Goal: Communication & Community: Share content

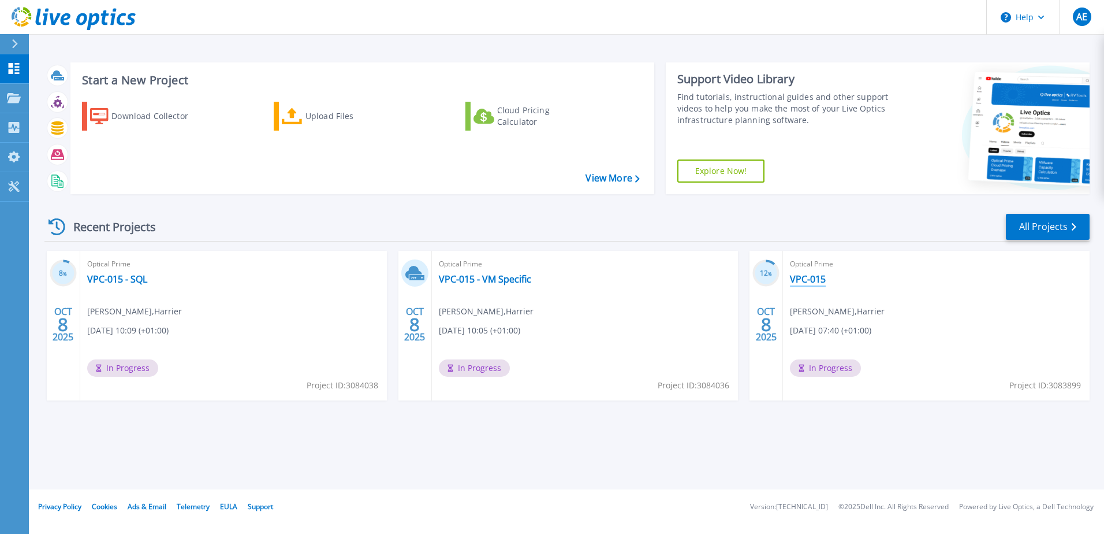
click at [809, 276] on link "VPC-015" at bounding box center [808, 279] width 36 height 12
click at [127, 282] on link "VPC-015 - SQL" at bounding box center [117, 279] width 60 height 12
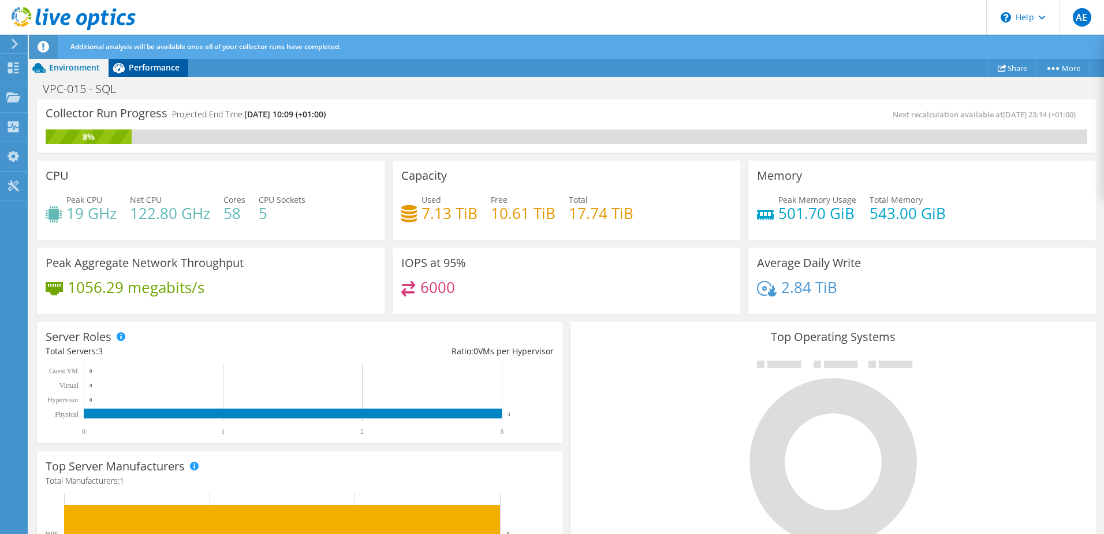
drag, startPoint x: 144, startPoint y: 69, endPoint x: 150, endPoint y: 75, distance: 7.8
click at [145, 69] on span "Performance" at bounding box center [154, 67] width 51 height 11
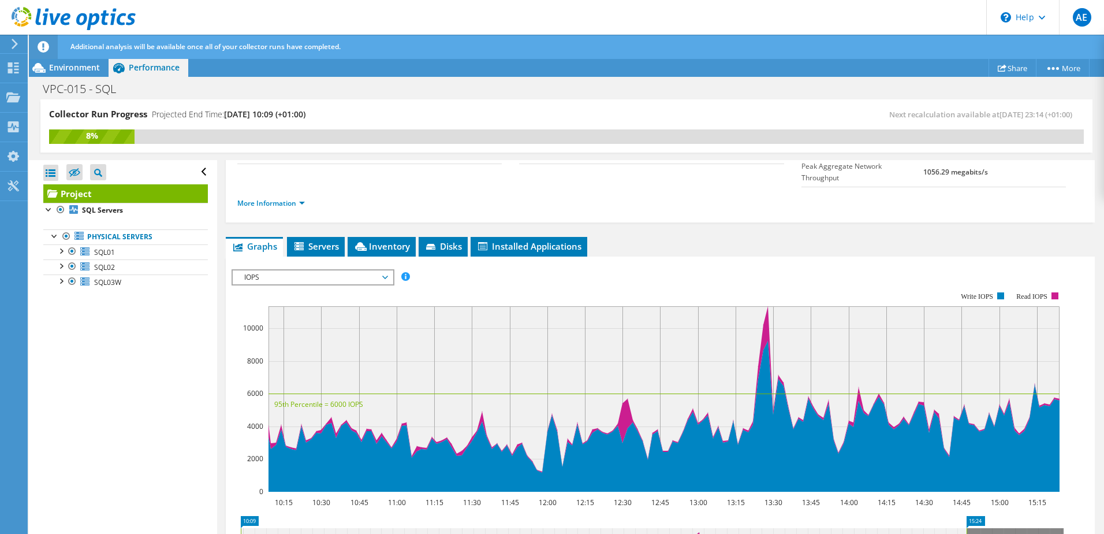
scroll to position [173, 0]
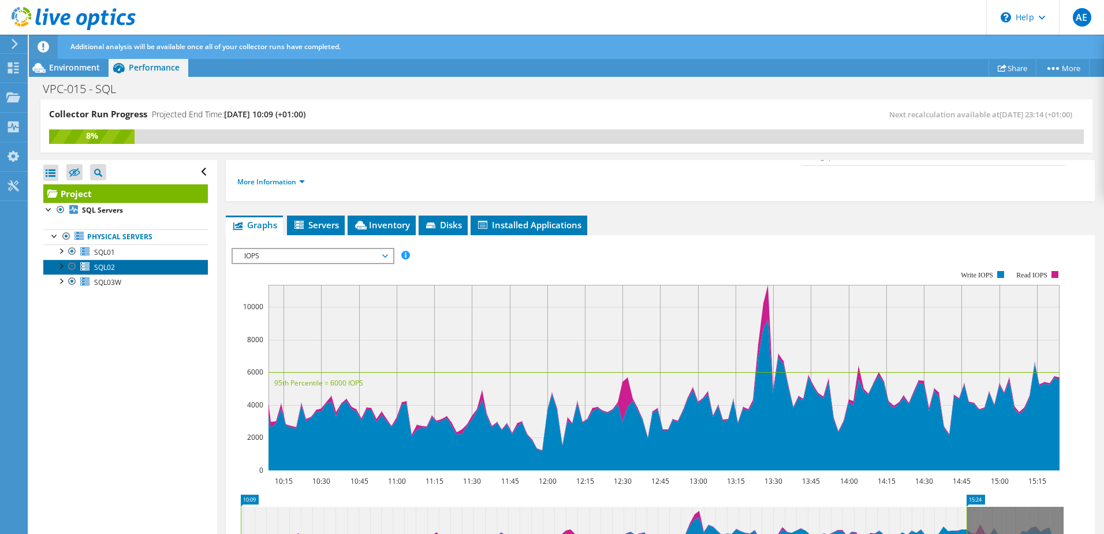
click at [111, 265] on span "SQL02" at bounding box center [104, 267] width 21 height 10
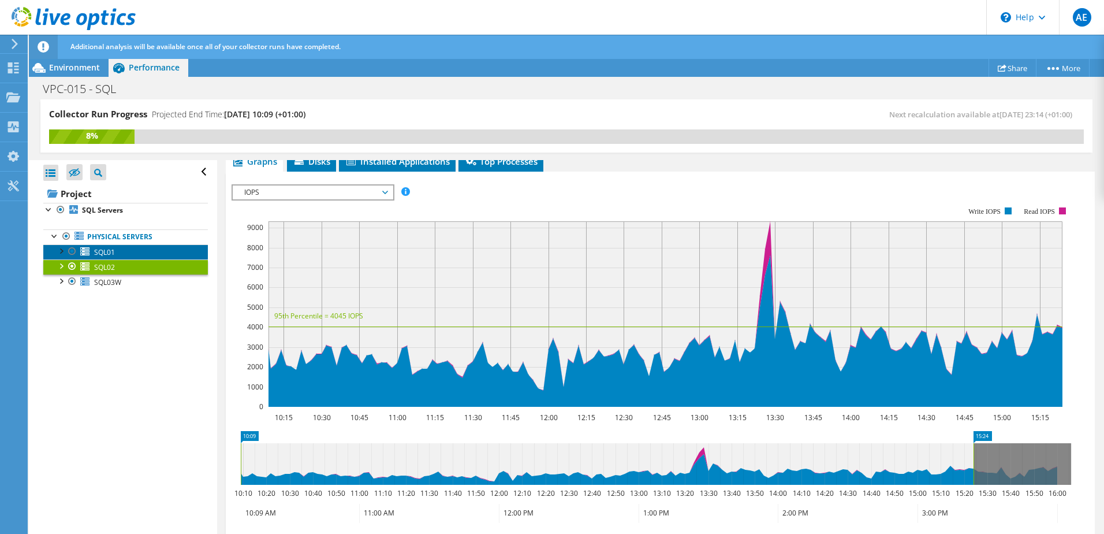
click at [116, 254] on link "SQL01" at bounding box center [125, 251] width 165 height 15
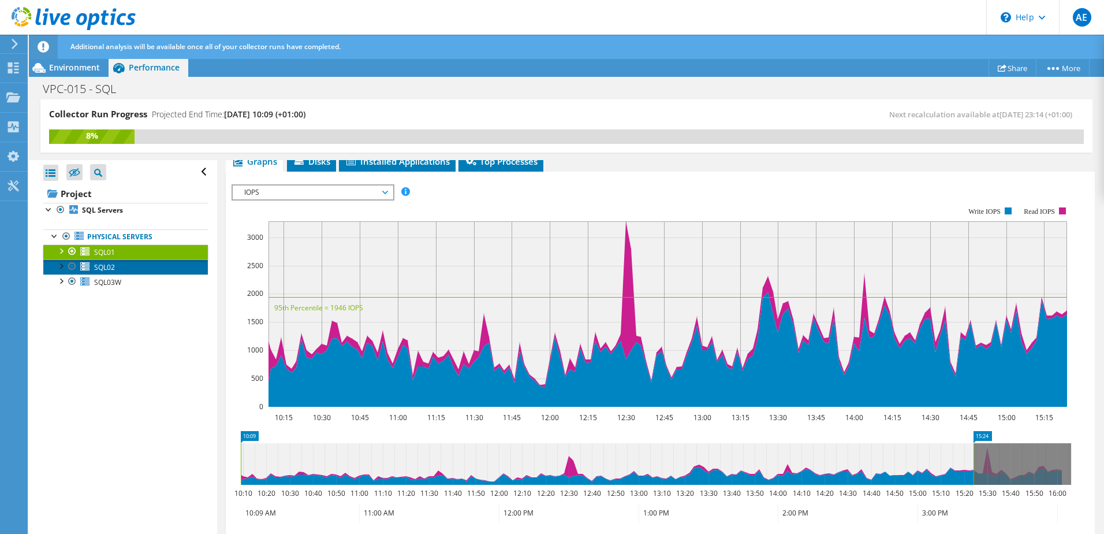
click at [110, 265] on span "SQL02" at bounding box center [104, 267] width 21 height 10
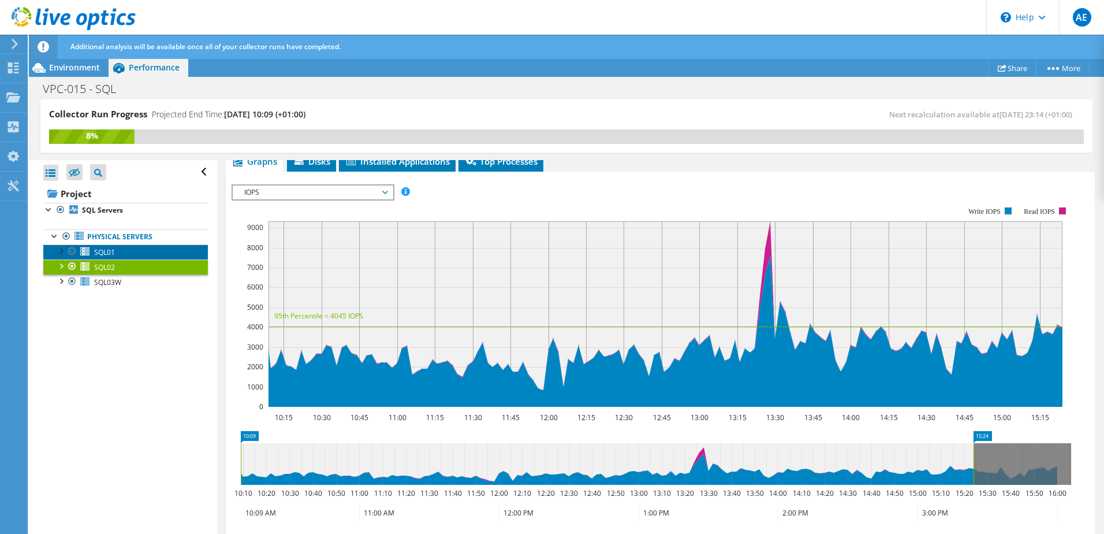
click at [113, 250] on span "SQL01" at bounding box center [104, 252] width 21 height 10
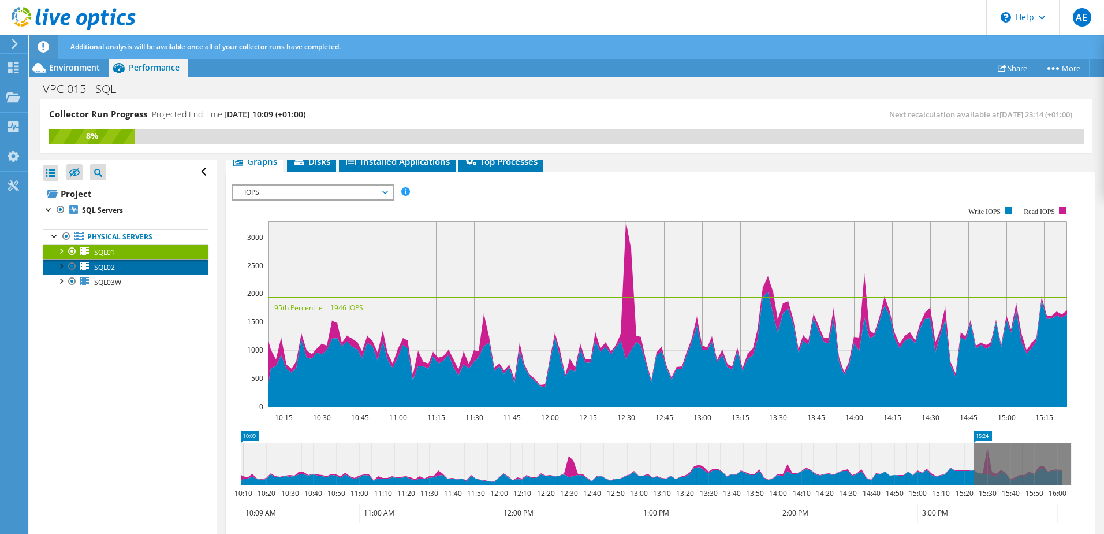
click at [115, 270] on link "SQL02" at bounding box center [125, 266] width 165 height 15
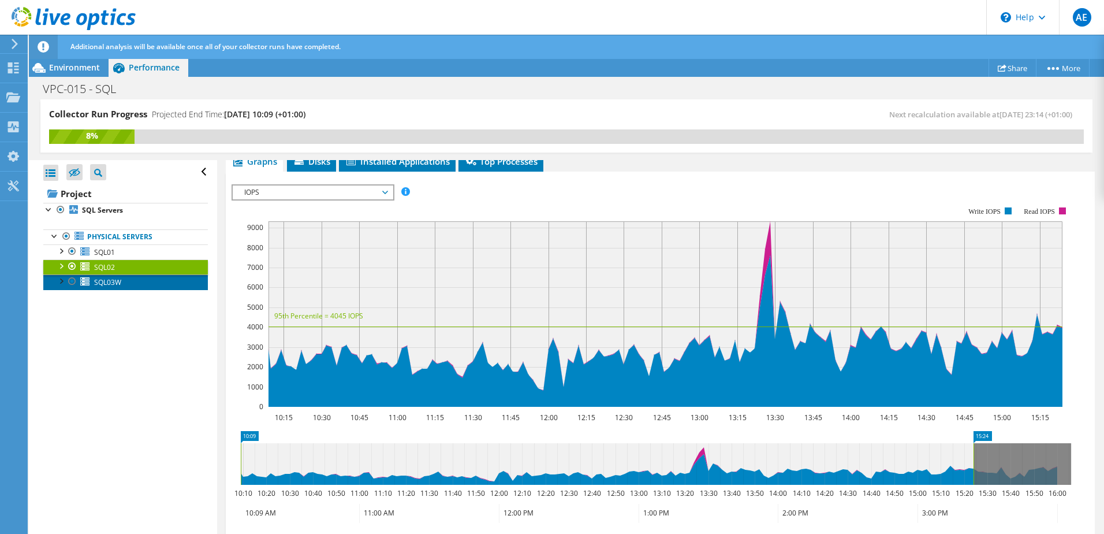
click at [115, 280] on span "SQL03W" at bounding box center [107, 282] width 27 height 10
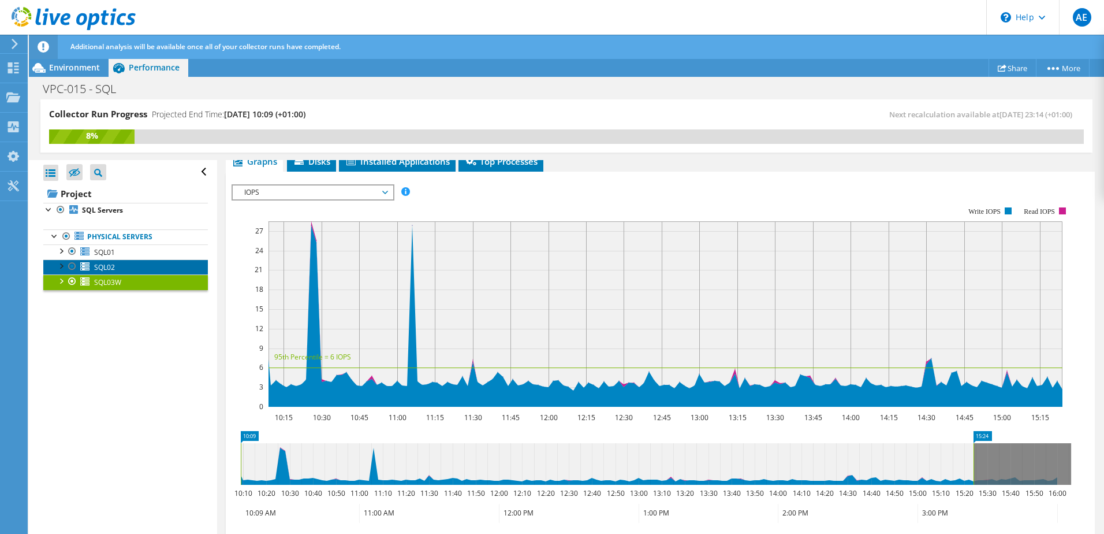
click at [116, 271] on link "SQL02" at bounding box center [125, 266] width 165 height 15
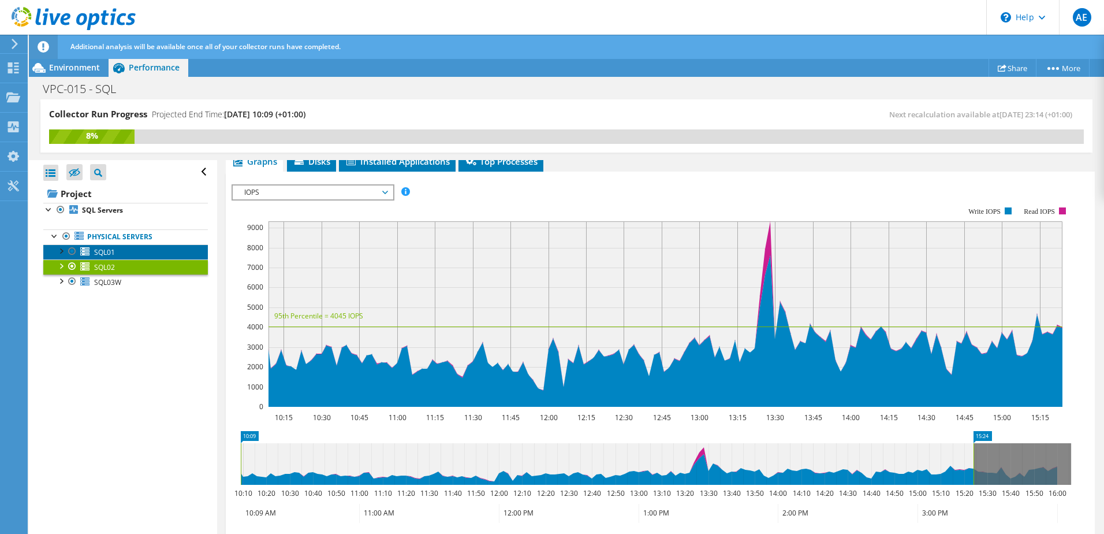
click at [114, 251] on span "SQL01" at bounding box center [104, 252] width 21 height 10
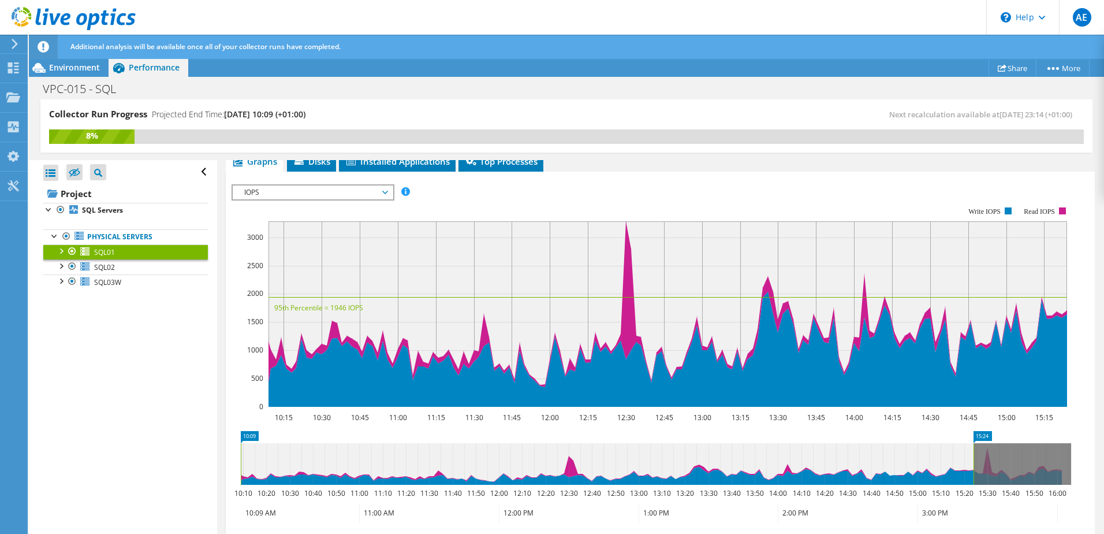
click at [371, 188] on span "IOPS" at bounding box center [313, 192] width 148 height 14
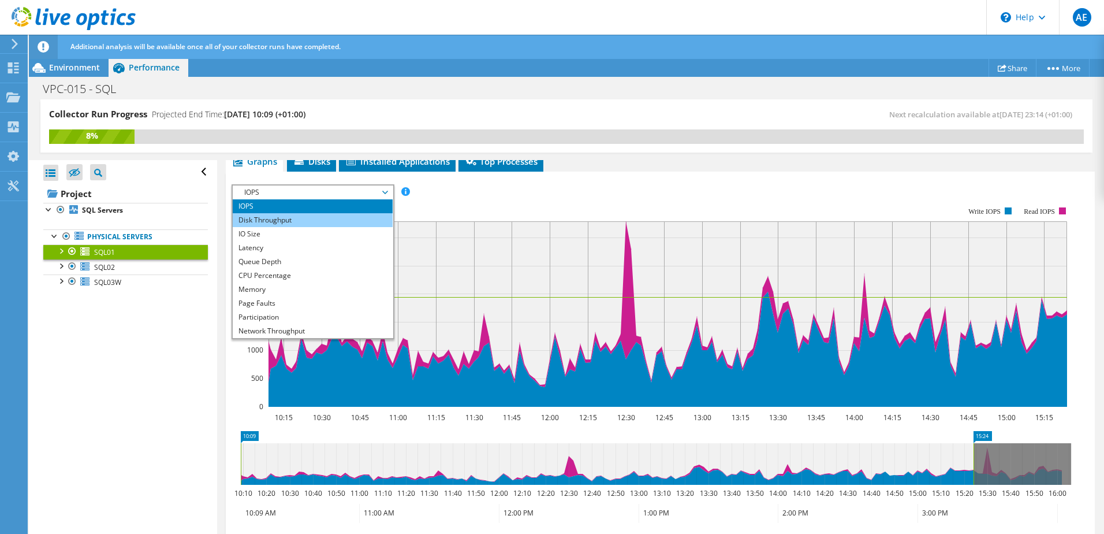
click at [282, 214] on li "Disk Throughput" at bounding box center [313, 220] width 160 height 14
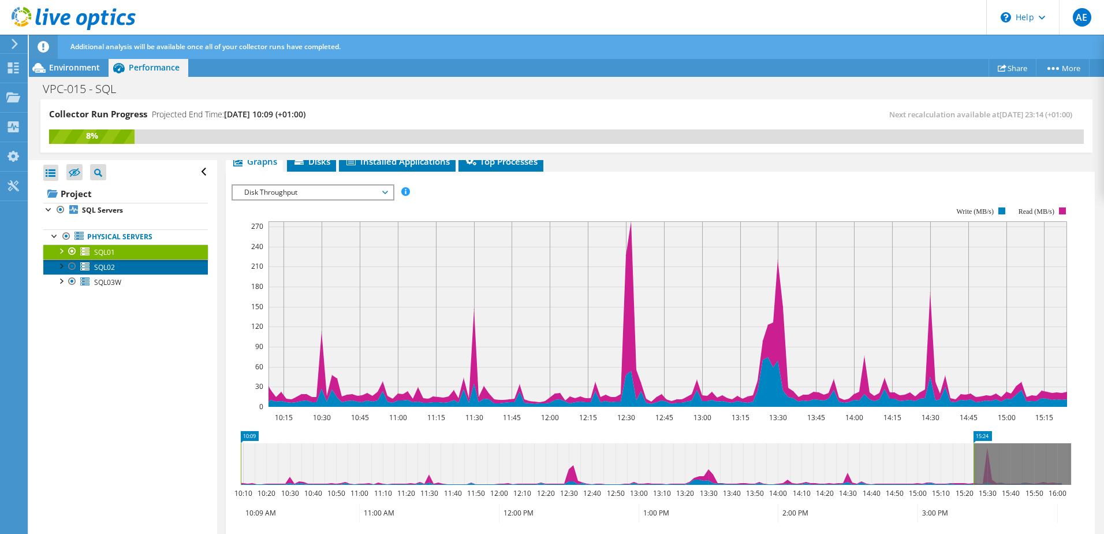
click at [116, 264] on link "SQL02" at bounding box center [125, 266] width 165 height 15
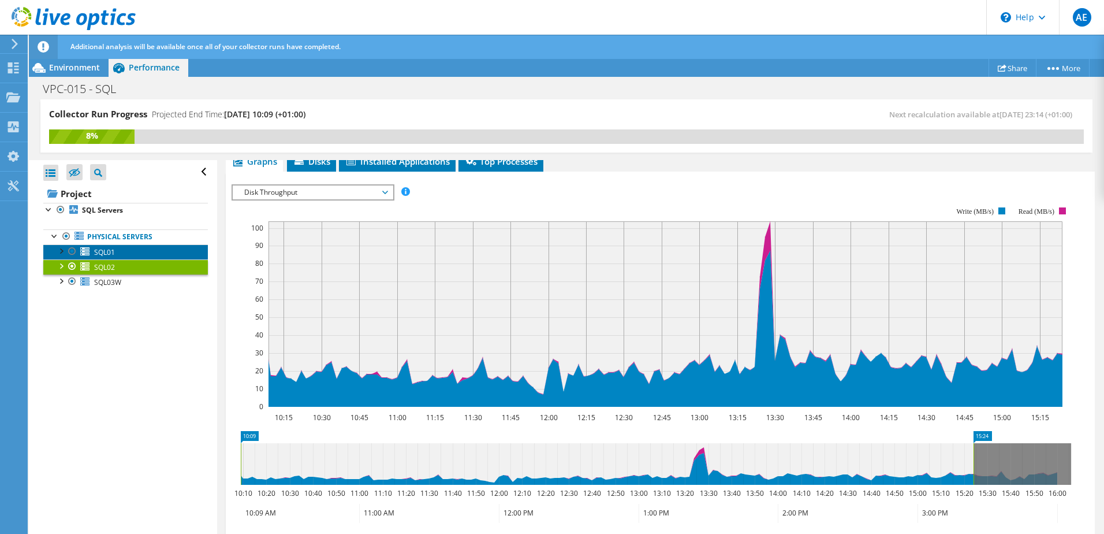
click at [123, 248] on link "SQL01" at bounding box center [125, 251] width 165 height 15
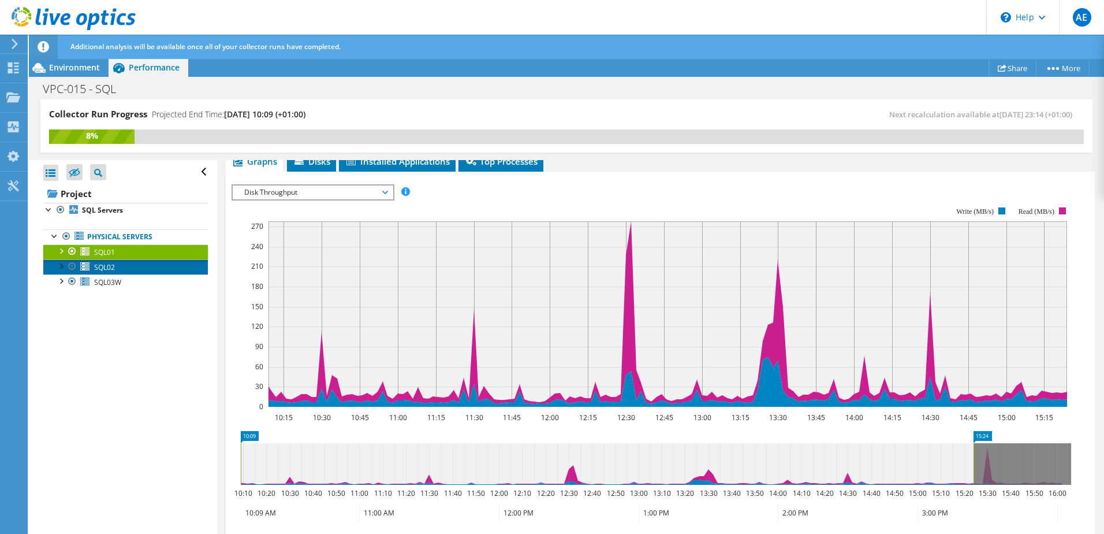
click at [128, 263] on link "SQL02" at bounding box center [125, 266] width 165 height 15
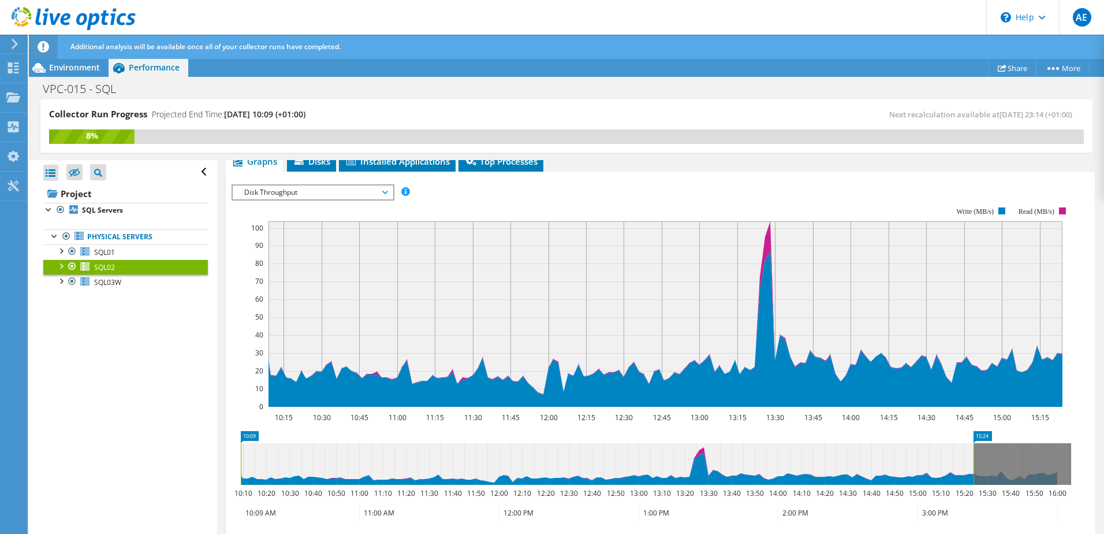
click at [292, 189] on span "Disk Throughput" at bounding box center [313, 192] width 148 height 14
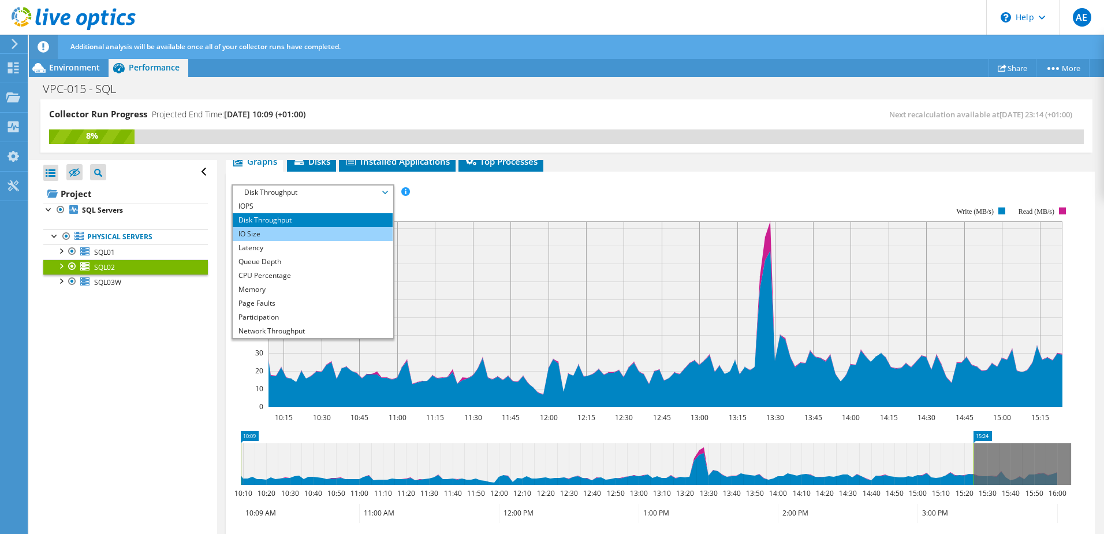
click at [258, 231] on li "IO Size" at bounding box center [313, 234] width 160 height 14
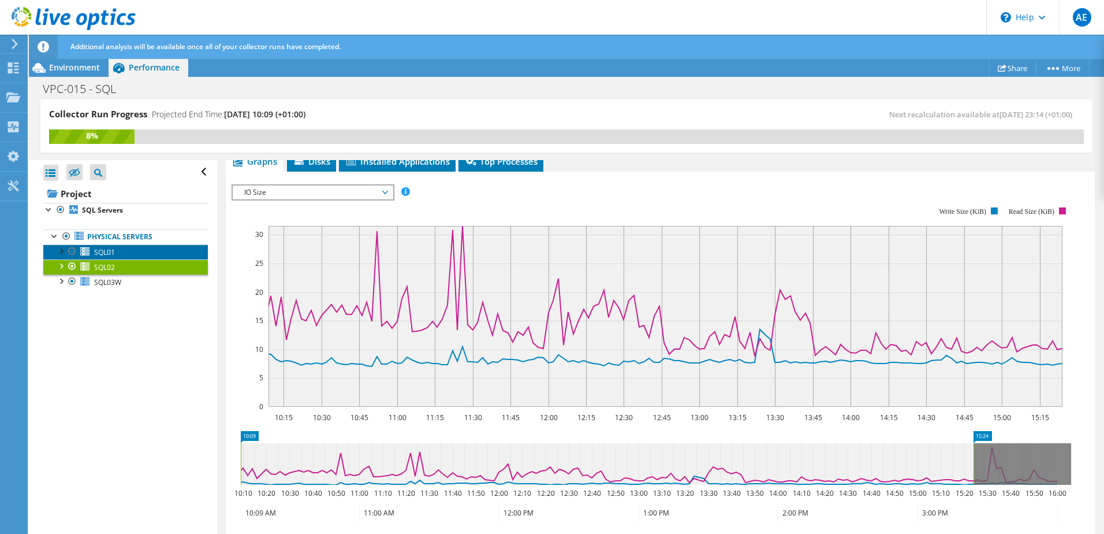
click at [131, 251] on link "SQL01" at bounding box center [125, 251] width 165 height 15
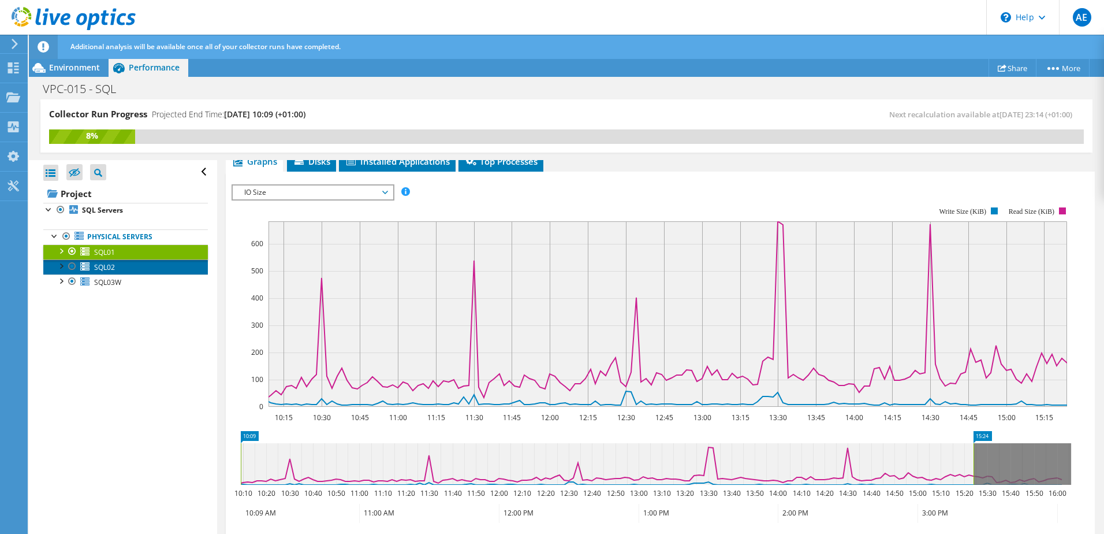
click at [145, 266] on link "SQL02" at bounding box center [125, 266] width 165 height 15
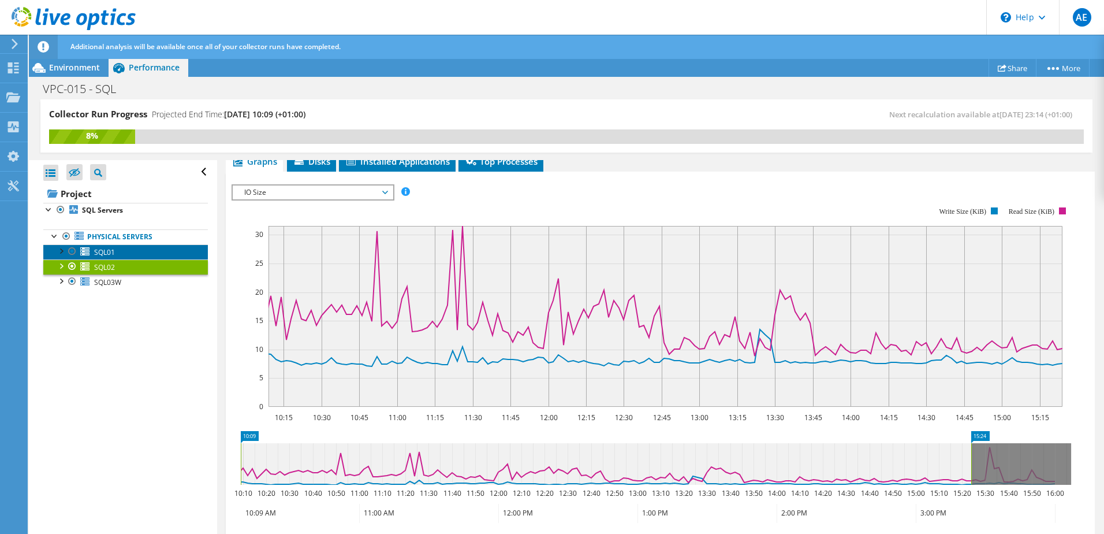
click at [136, 255] on link "SQL01" at bounding box center [125, 251] width 165 height 15
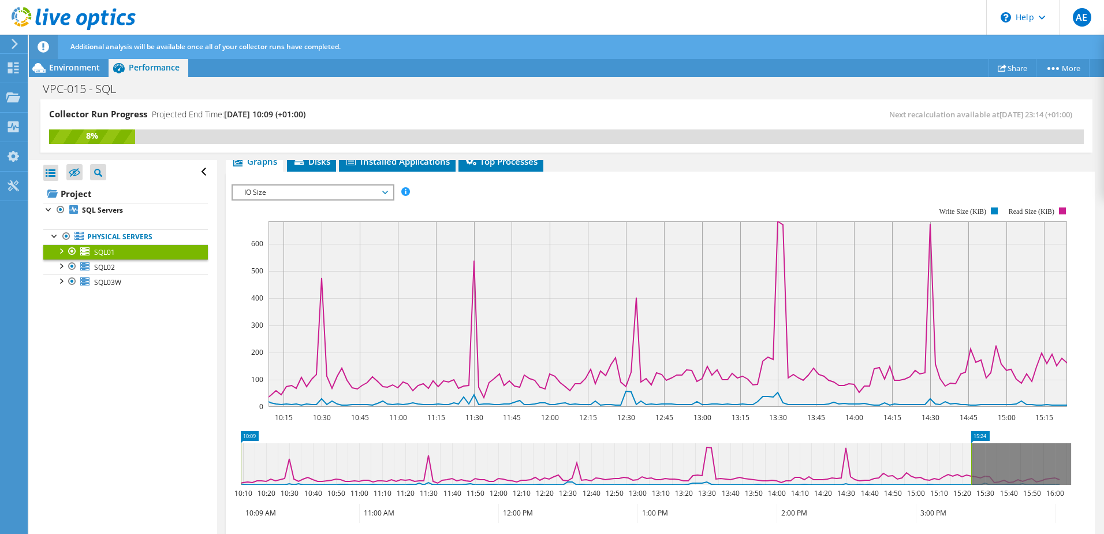
click at [274, 192] on span "IO Size" at bounding box center [313, 192] width 148 height 14
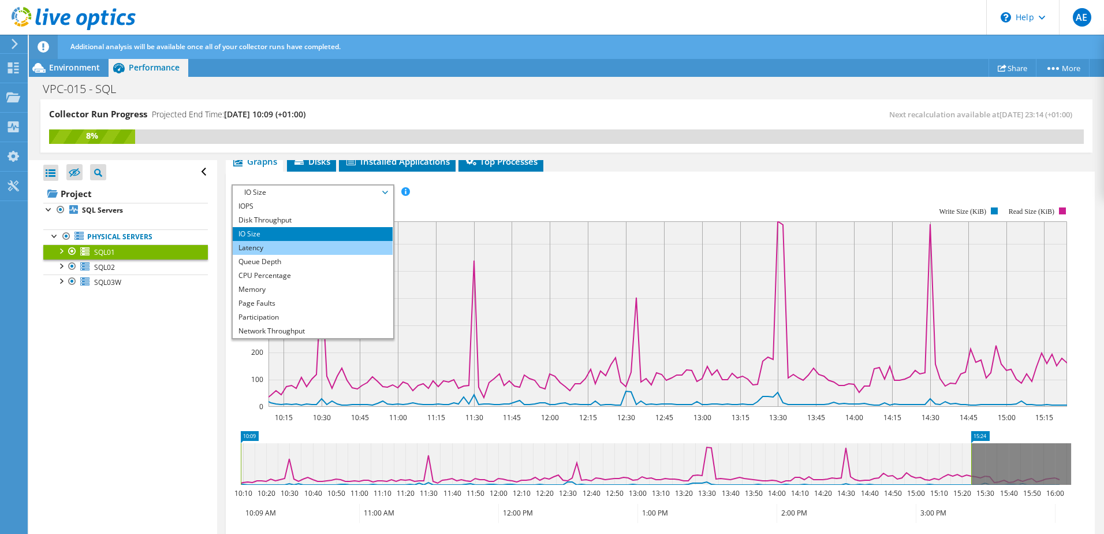
click at [258, 244] on li "Latency" at bounding box center [313, 248] width 160 height 14
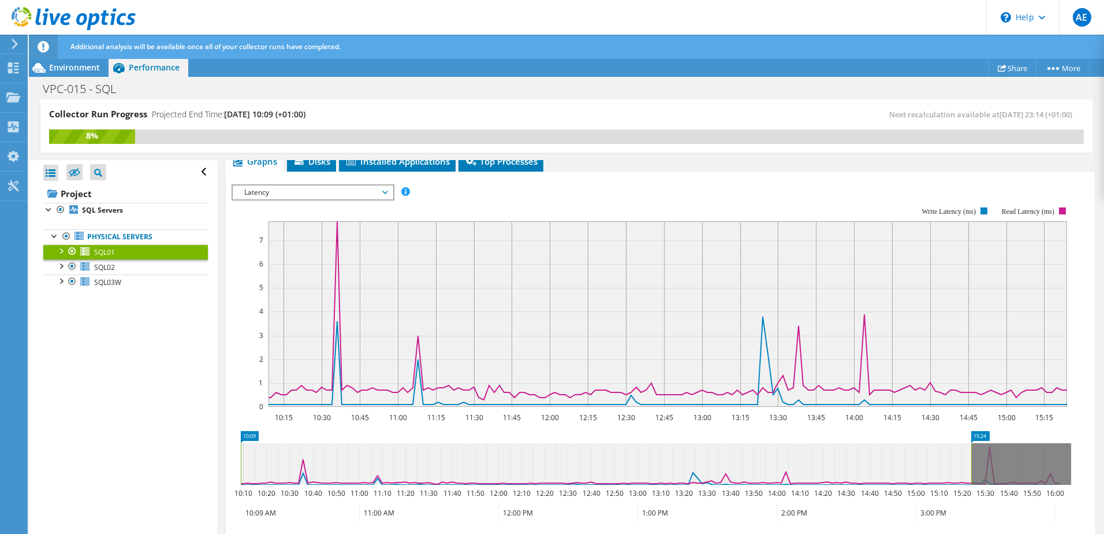
click at [299, 194] on span "Latency" at bounding box center [313, 192] width 148 height 14
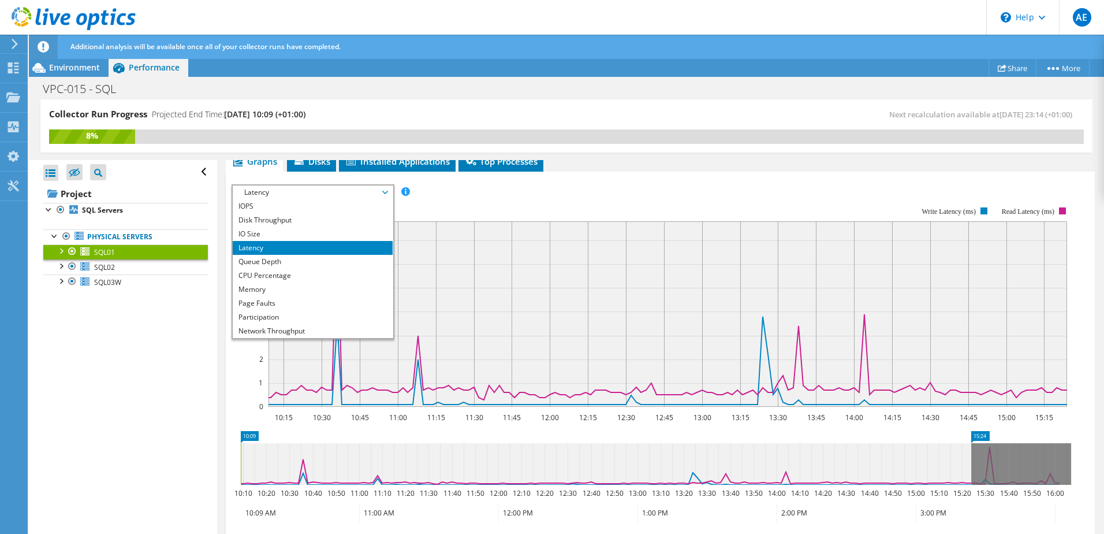
click at [538, 194] on rect at bounding box center [652, 306] width 840 height 231
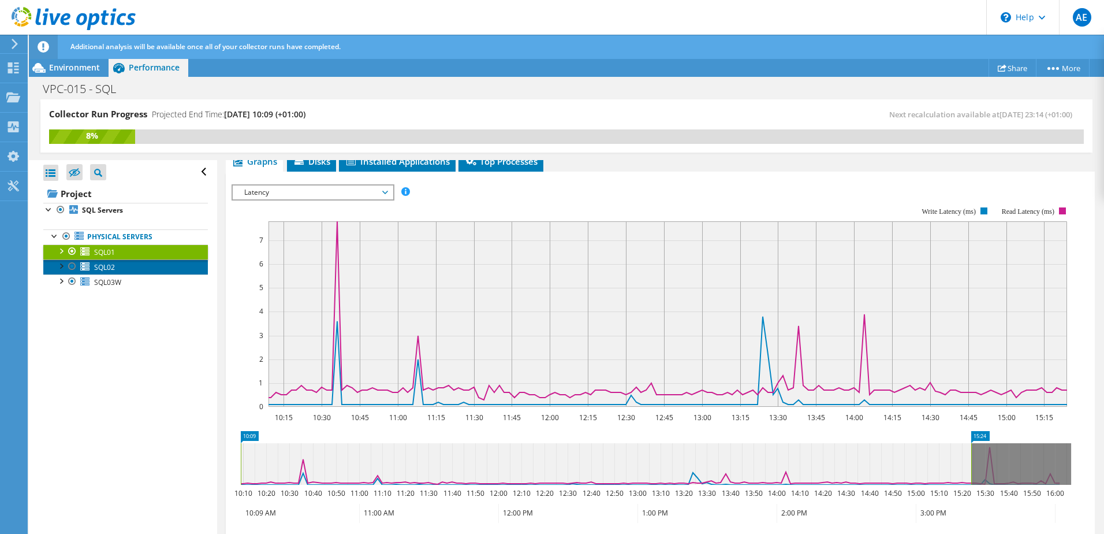
click at [139, 266] on link "SQL02" at bounding box center [125, 266] width 165 height 15
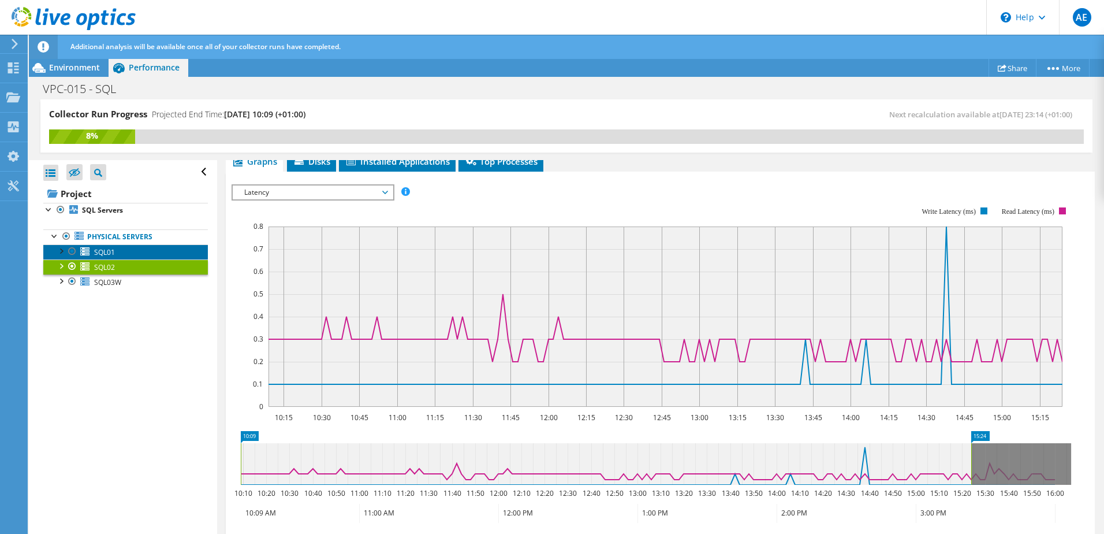
click at [150, 250] on link "SQL01" at bounding box center [125, 251] width 165 height 15
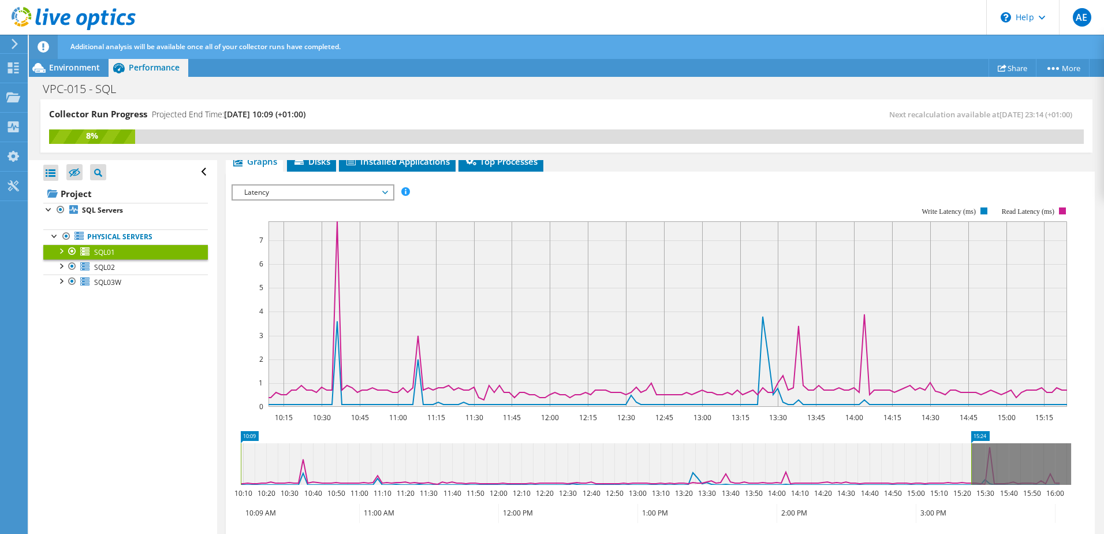
click at [339, 189] on span "Latency" at bounding box center [313, 192] width 148 height 14
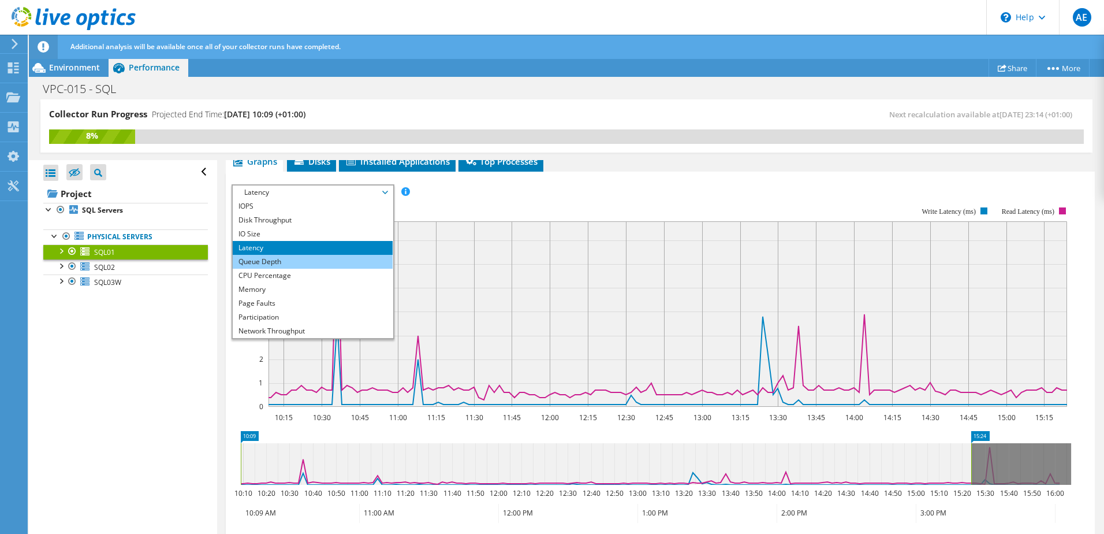
click at [265, 261] on li "Queue Depth" at bounding box center [313, 262] width 160 height 14
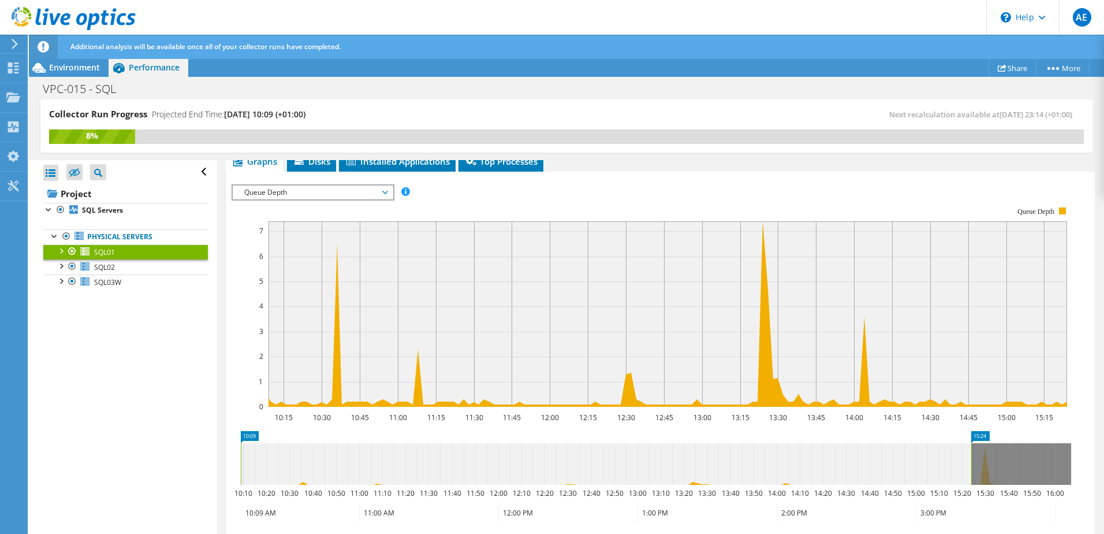
click at [323, 191] on span "Queue Depth" at bounding box center [313, 192] width 148 height 14
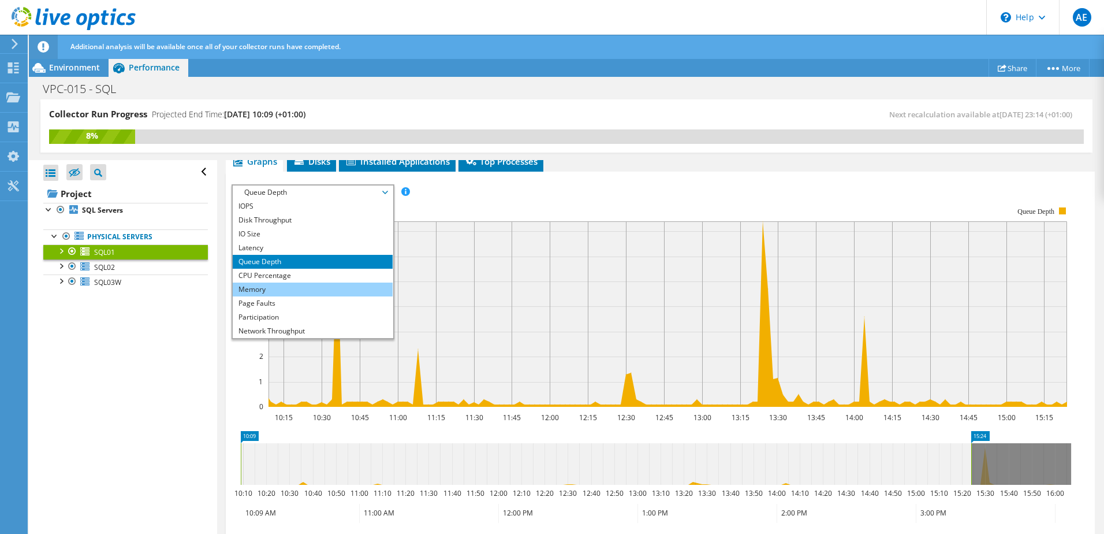
scroll to position [42, 0]
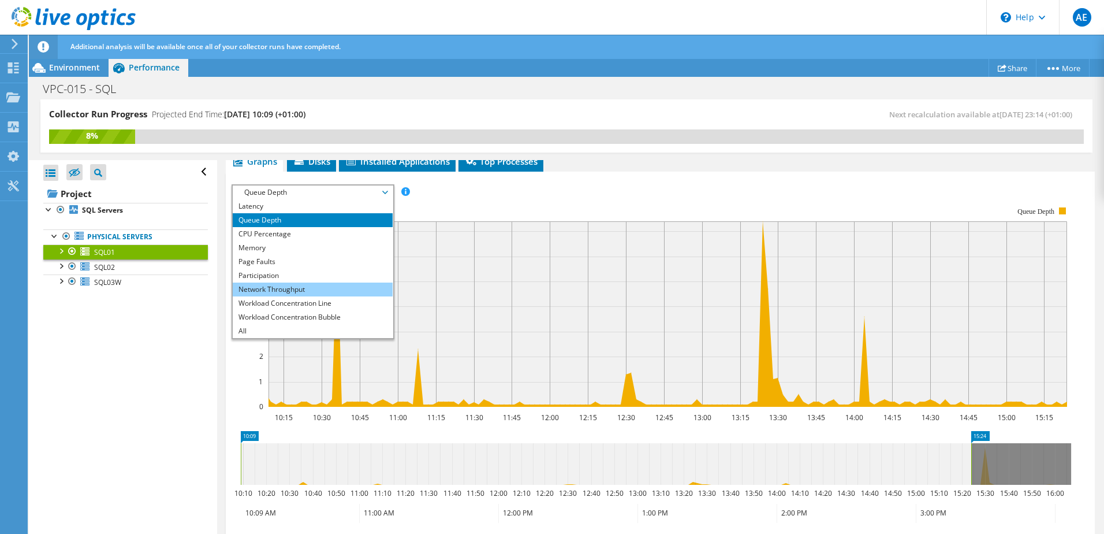
click at [321, 292] on li "Network Throughput" at bounding box center [313, 289] width 160 height 14
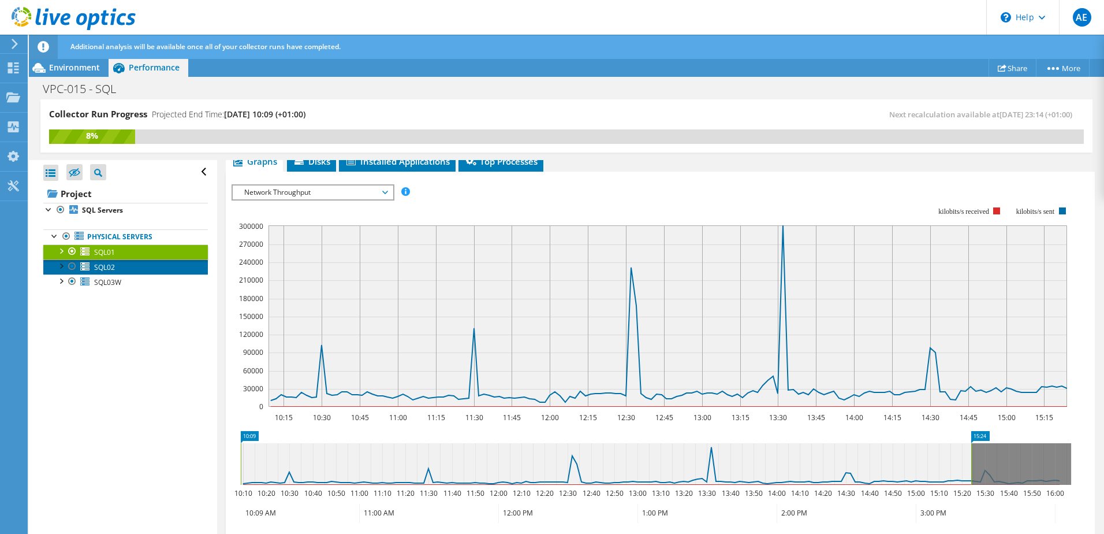
click at [128, 263] on link "SQL02" at bounding box center [125, 266] width 165 height 15
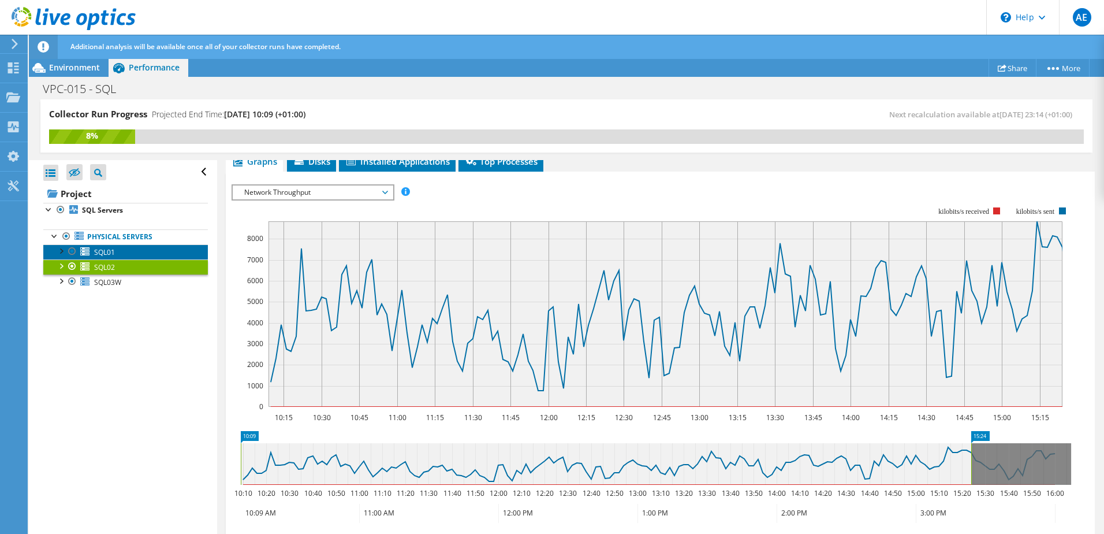
click at [147, 254] on link "SQL01" at bounding box center [125, 251] width 165 height 15
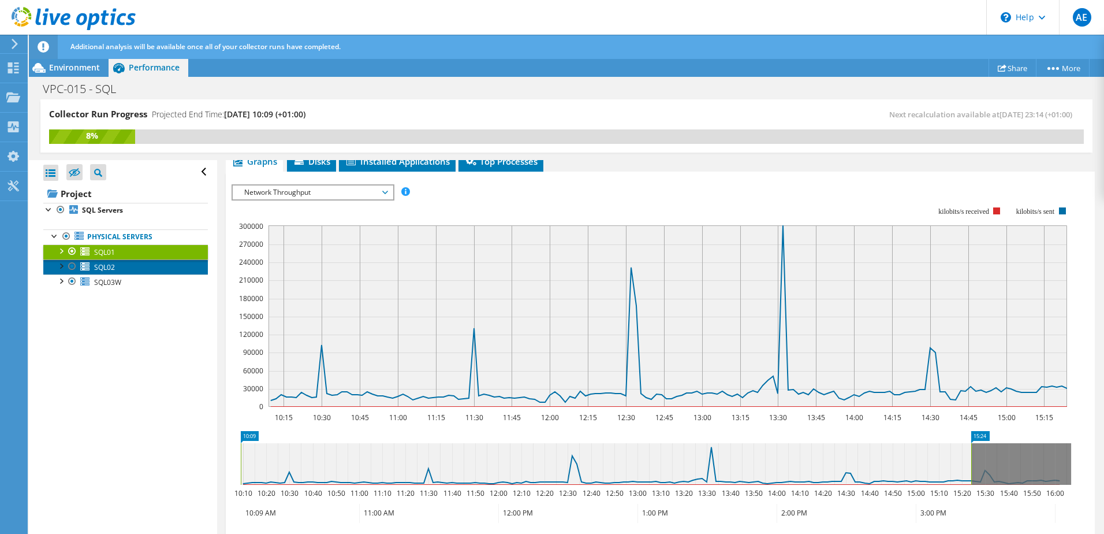
click at [148, 269] on link "SQL02" at bounding box center [125, 266] width 165 height 15
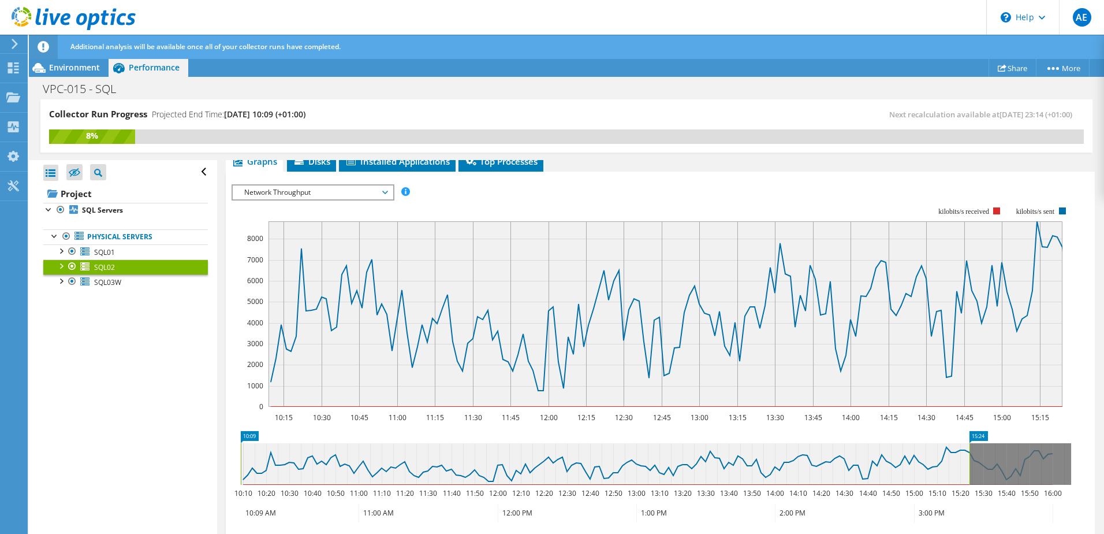
click at [152, 260] on link "SQL02" at bounding box center [125, 266] width 165 height 15
click at [358, 192] on span "Network Throughput" at bounding box center [313, 192] width 148 height 14
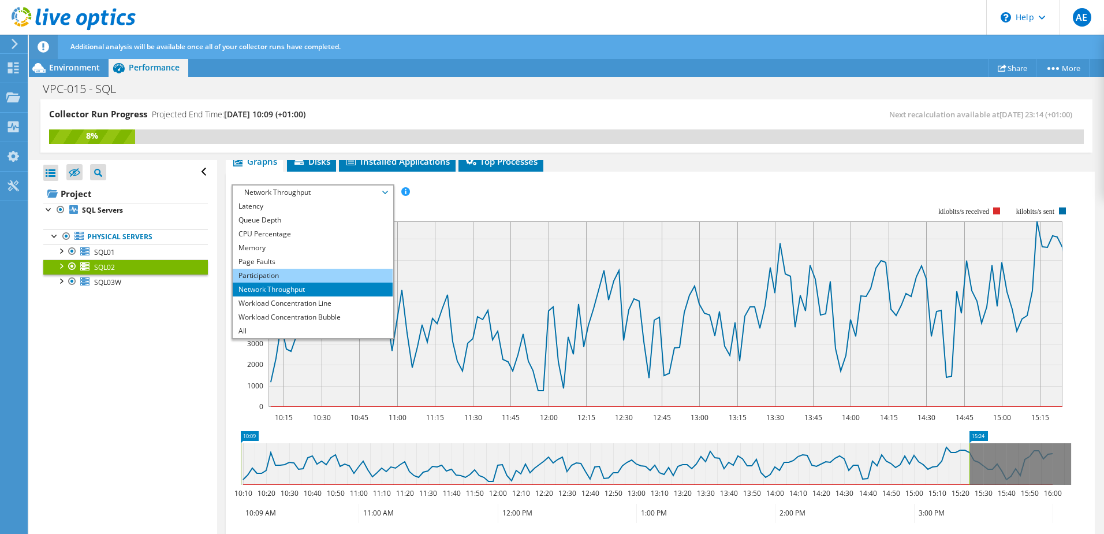
click at [287, 280] on li "Participation" at bounding box center [313, 276] width 160 height 14
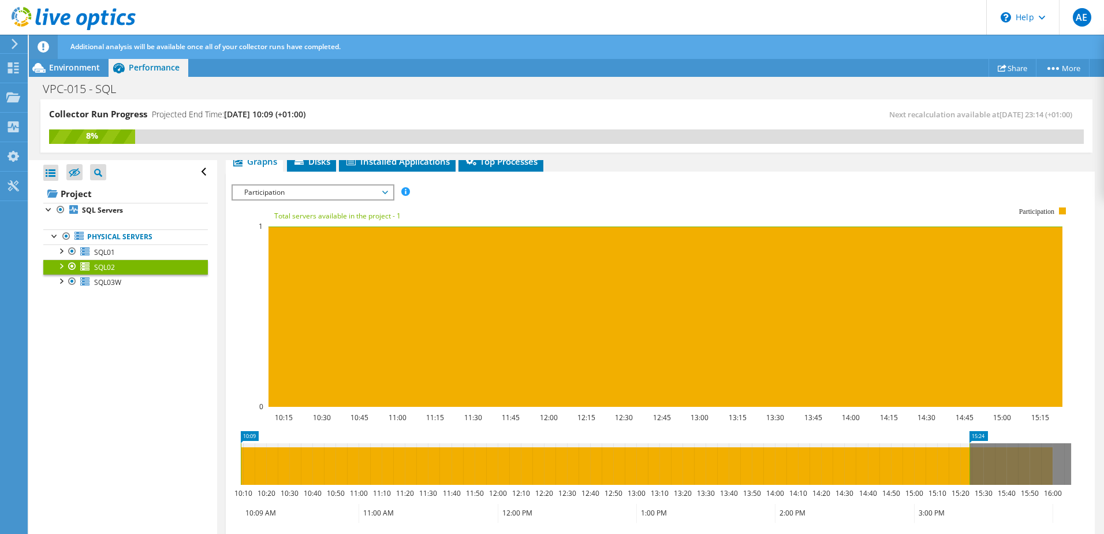
click at [308, 190] on span "Participation" at bounding box center [313, 192] width 148 height 14
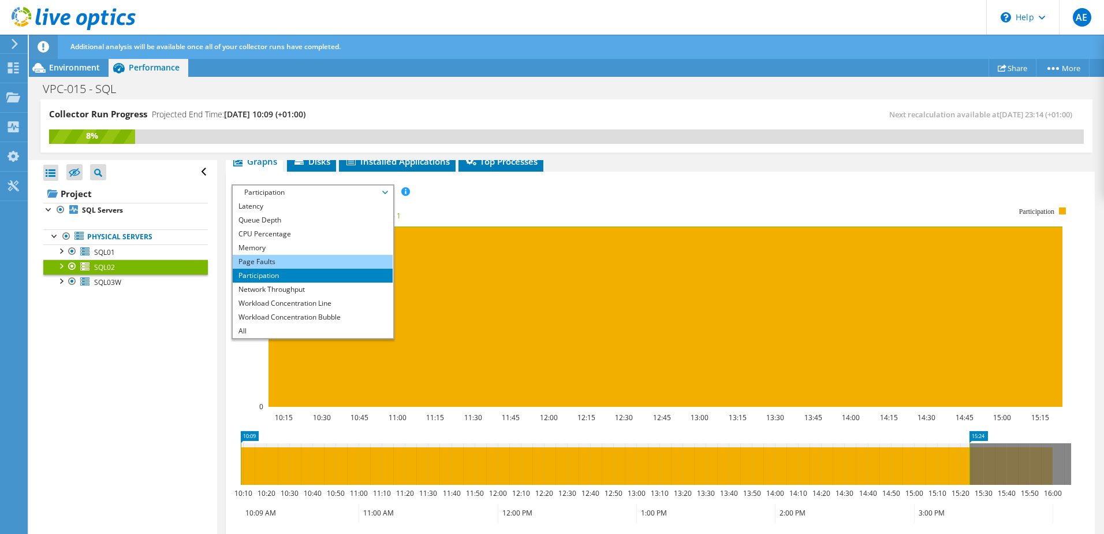
click at [280, 263] on li "Page Faults" at bounding box center [313, 262] width 160 height 14
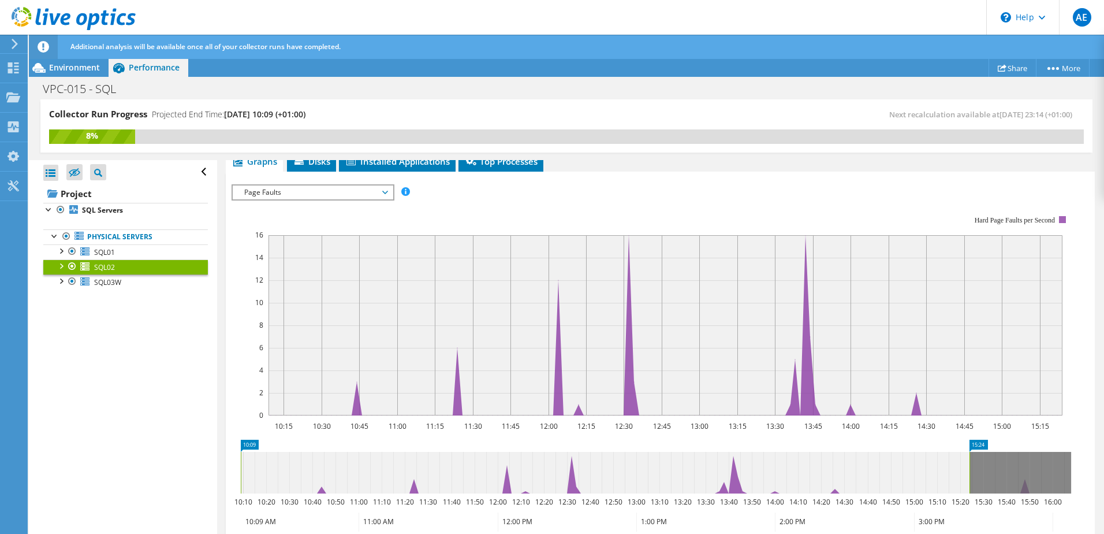
click at [360, 189] on span "Page Faults" at bounding box center [313, 192] width 148 height 14
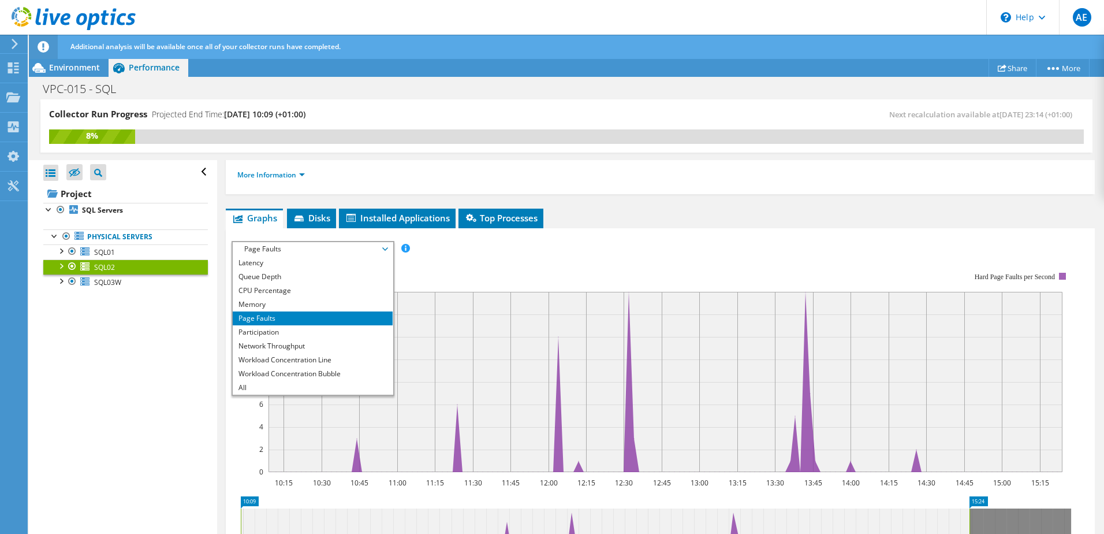
scroll to position [58, 0]
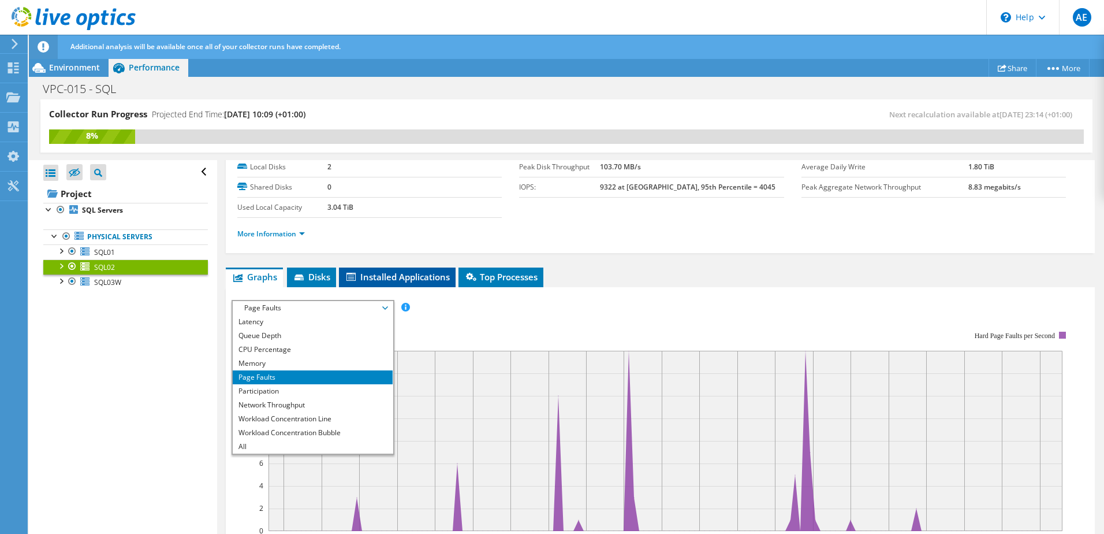
click at [404, 276] on span "Installed Applications" at bounding box center [397, 277] width 105 height 12
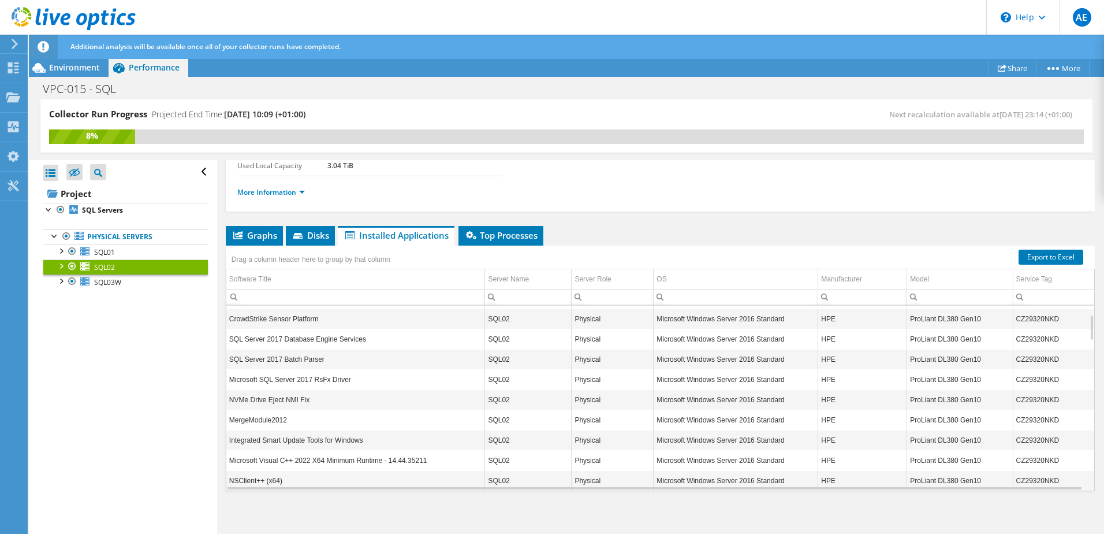
scroll to position [42, 0]
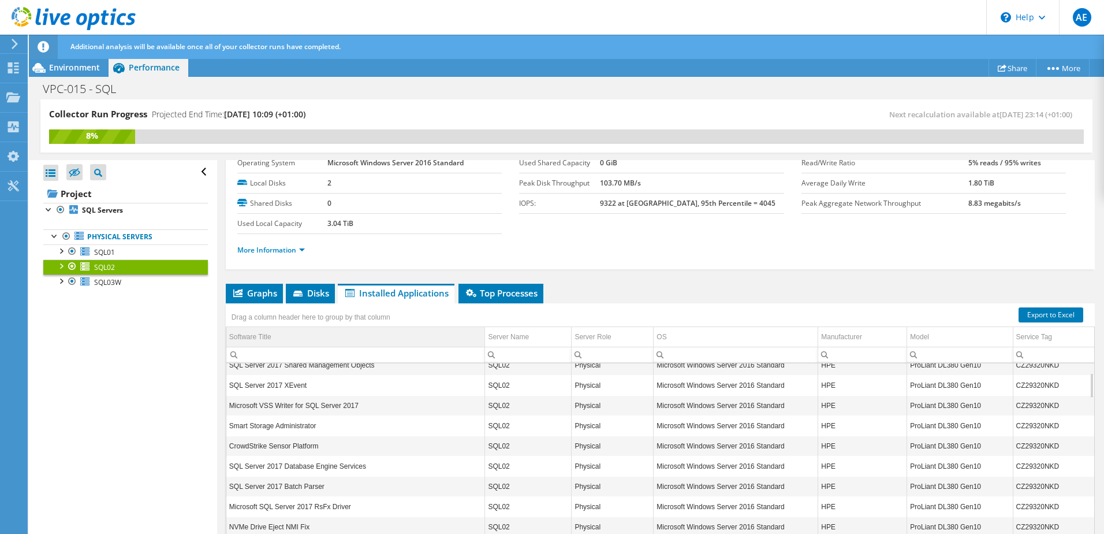
click at [341, 332] on td "Software Title" at bounding box center [355, 337] width 259 height 20
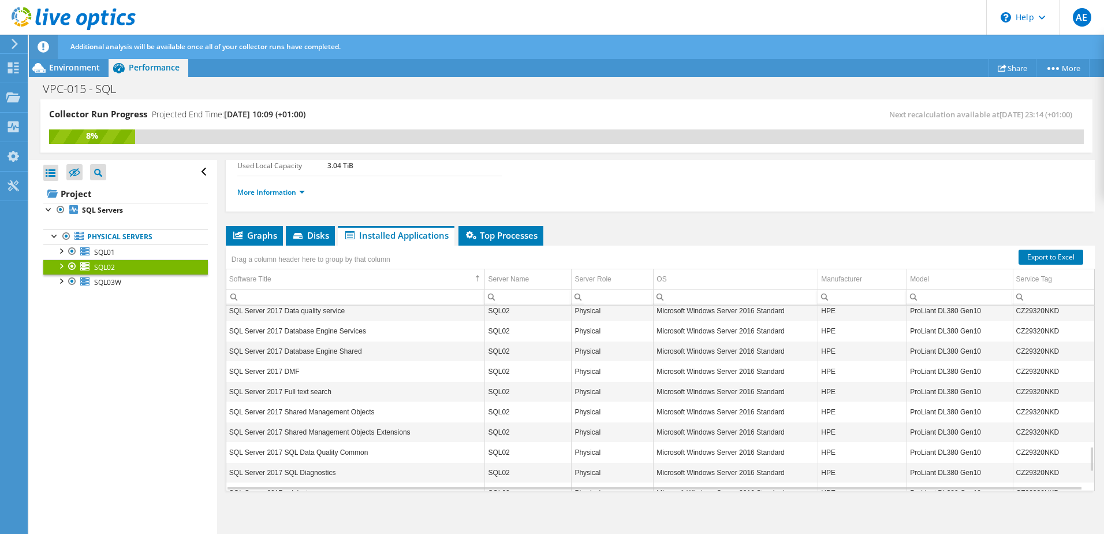
scroll to position [1175, 0]
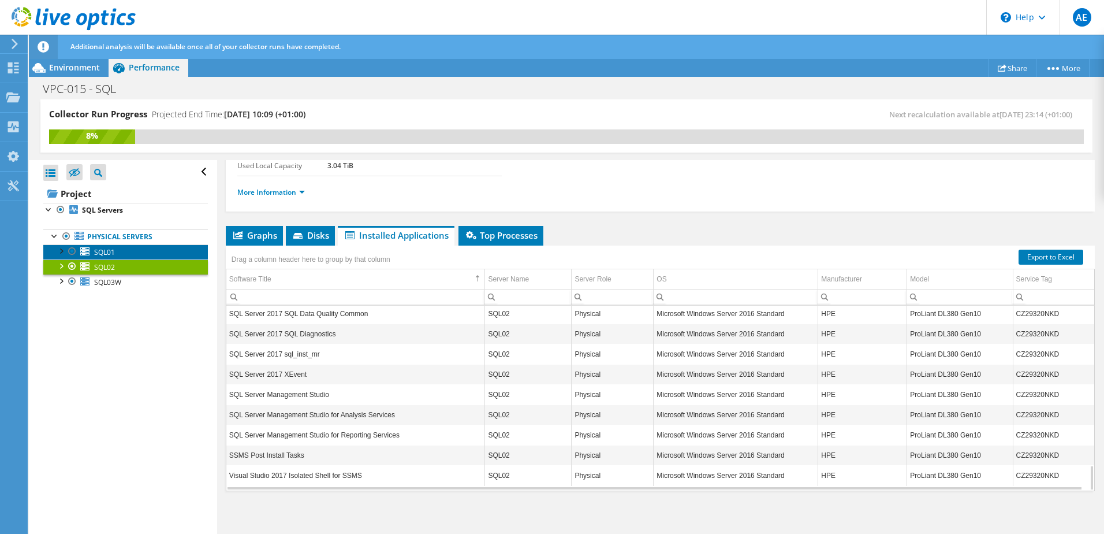
click at [113, 252] on span "SQL01" at bounding box center [104, 252] width 21 height 10
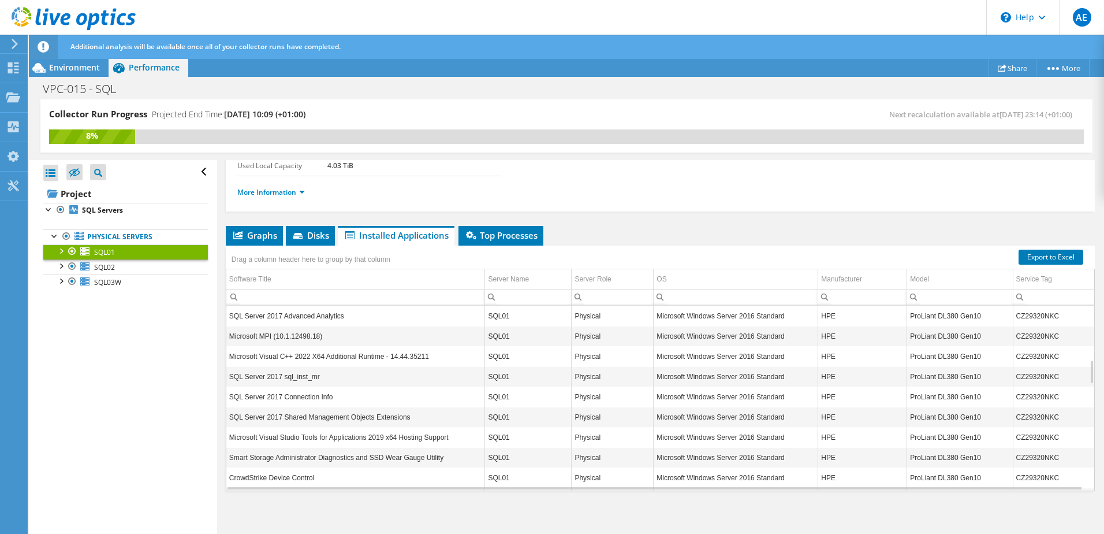
scroll to position [624, 0]
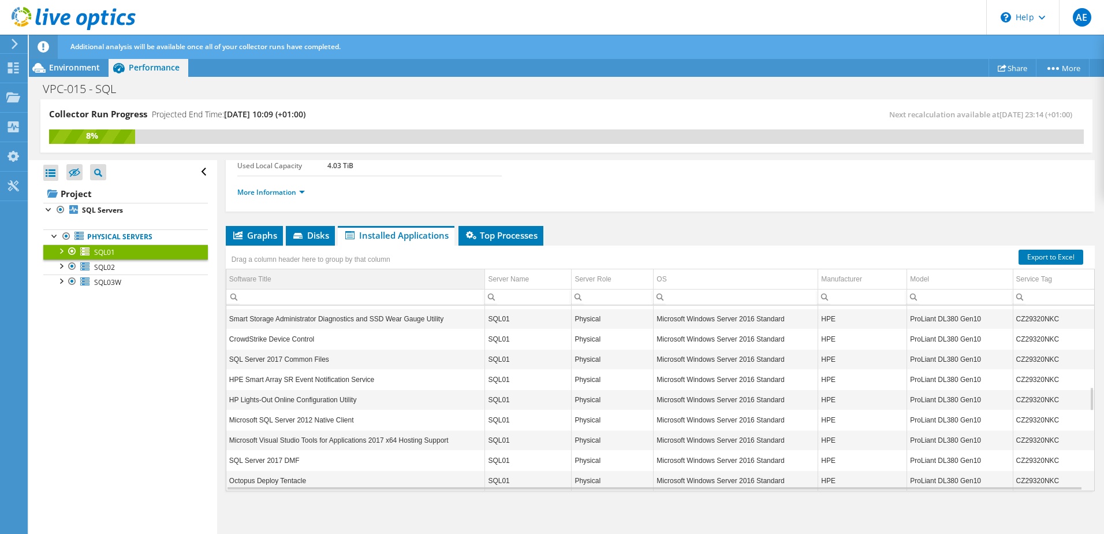
click at [270, 280] on div "Software Title" at bounding box center [250, 279] width 42 height 14
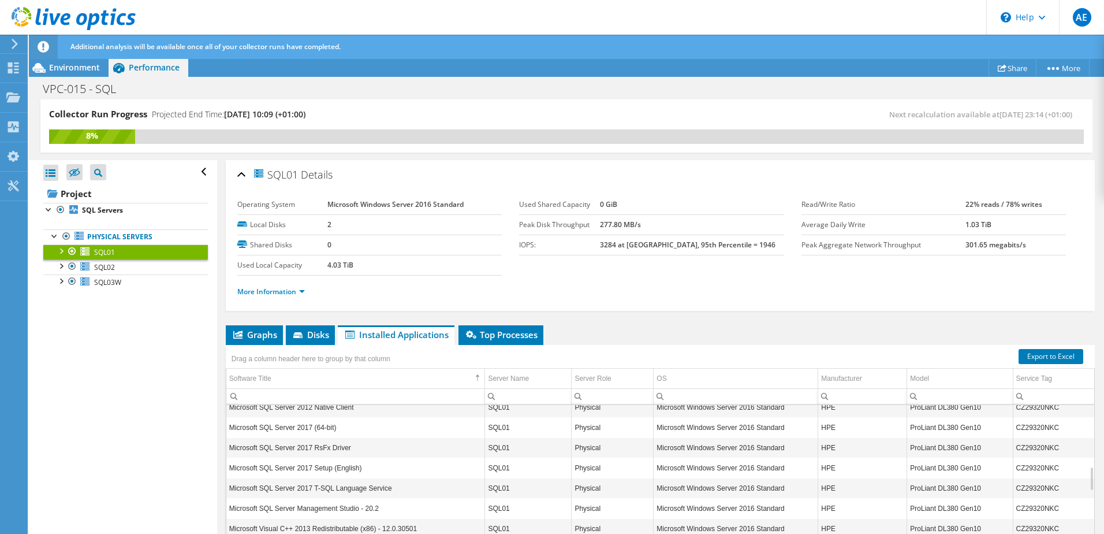
scroll to position [0, 0]
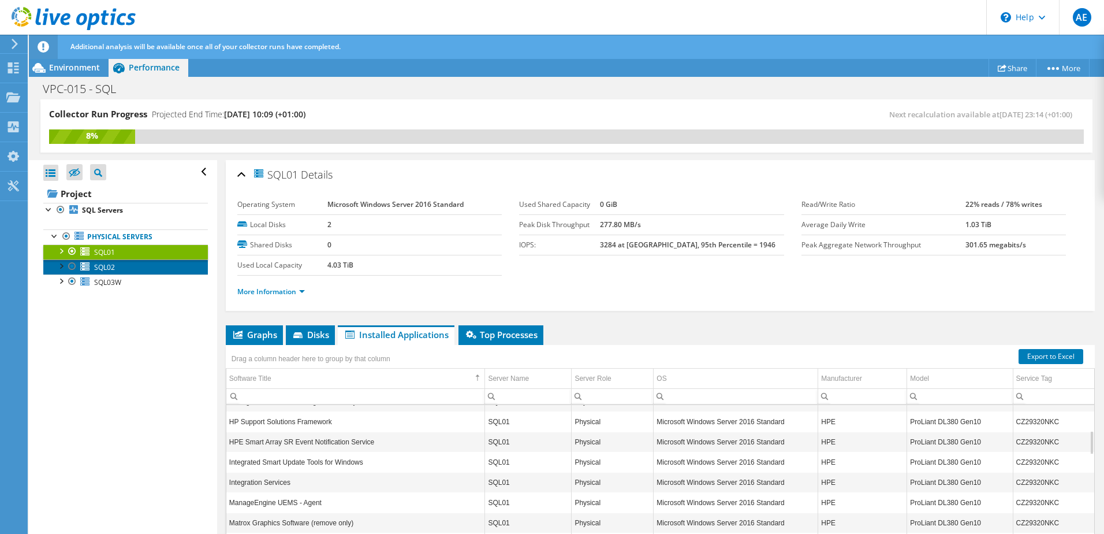
click at [128, 272] on link "SQL02" at bounding box center [125, 266] width 165 height 15
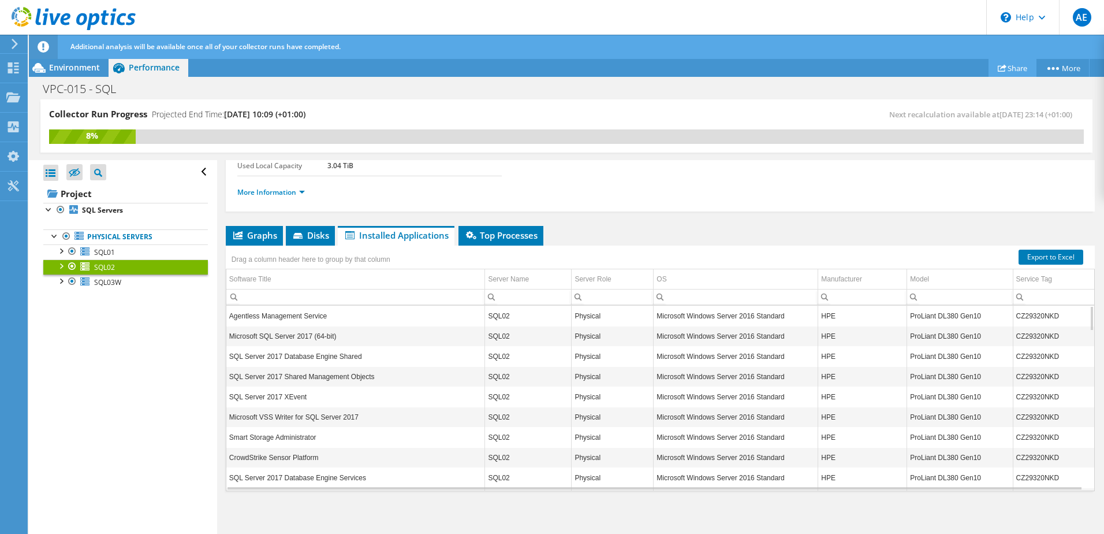
click at [1006, 75] on link "Share" at bounding box center [1013, 68] width 48 height 18
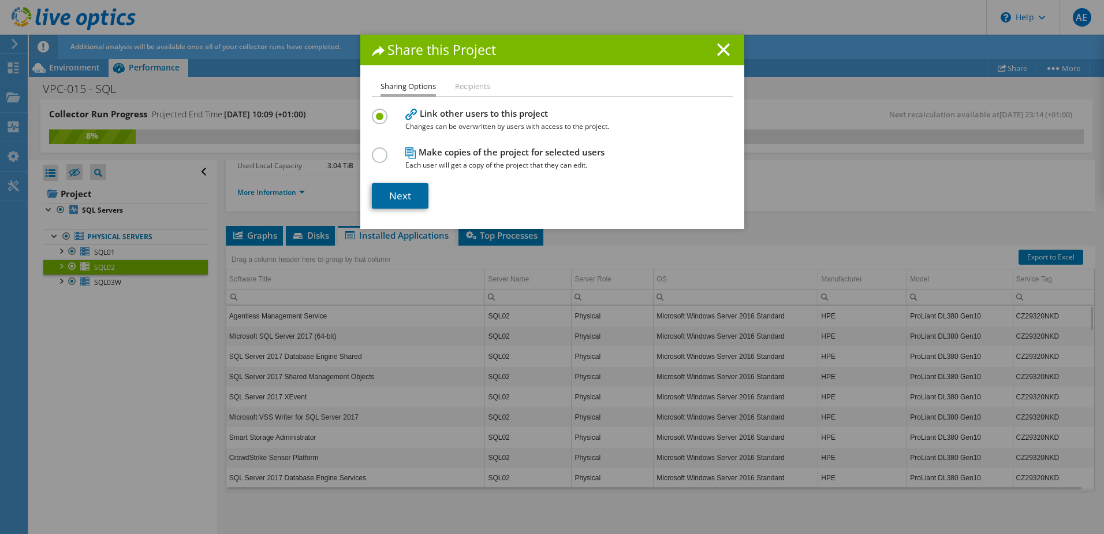
click at [401, 197] on link "Next" at bounding box center [400, 195] width 57 height 25
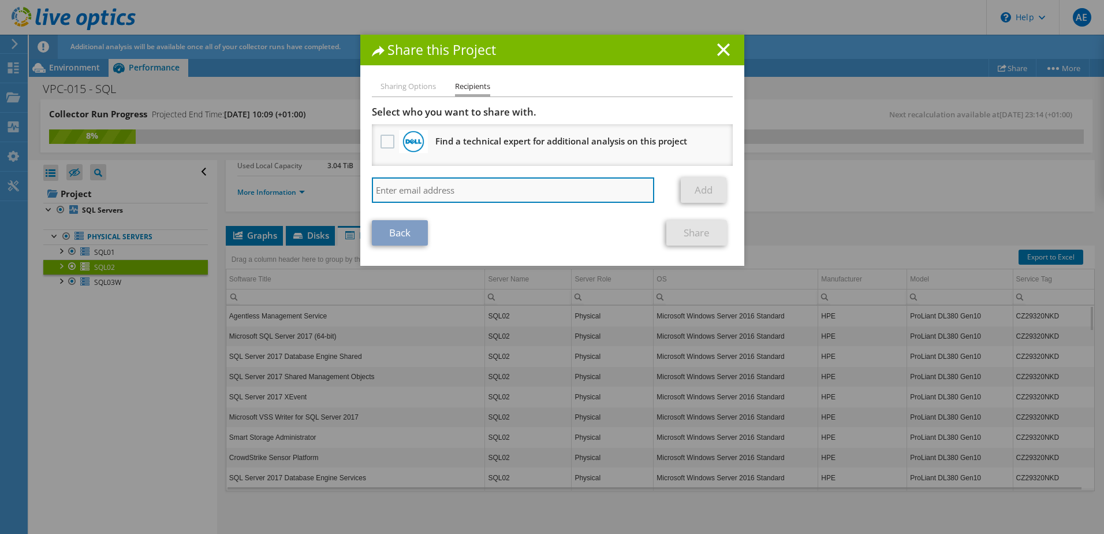
click at [395, 188] on input "search" at bounding box center [513, 189] width 283 height 25
click at [474, 199] on input "search" at bounding box center [513, 189] width 283 height 25
paste input "Gareth.Wilson@theharriergroup.com"
type input "Gareth.Wilson@theharriergroup.com"
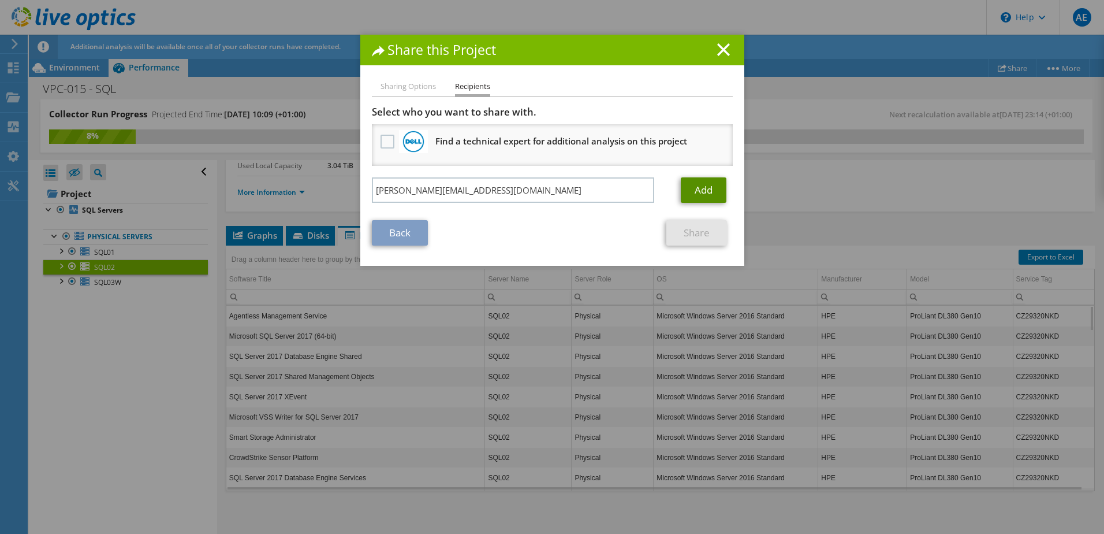
click at [705, 192] on link "Add" at bounding box center [704, 189] width 46 height 25
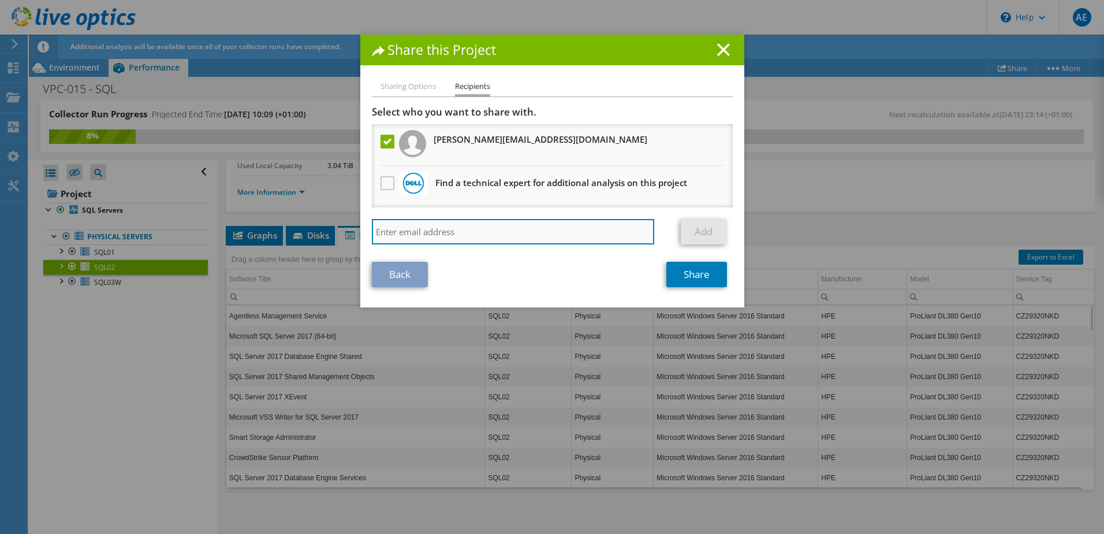
click at [449, 232] on input "search" at bounding box center [513, 231] width 283 height 25
paste input "Ben.Field@theharriergroup.com"
type input "Ben.Field@theharriergroup.com"
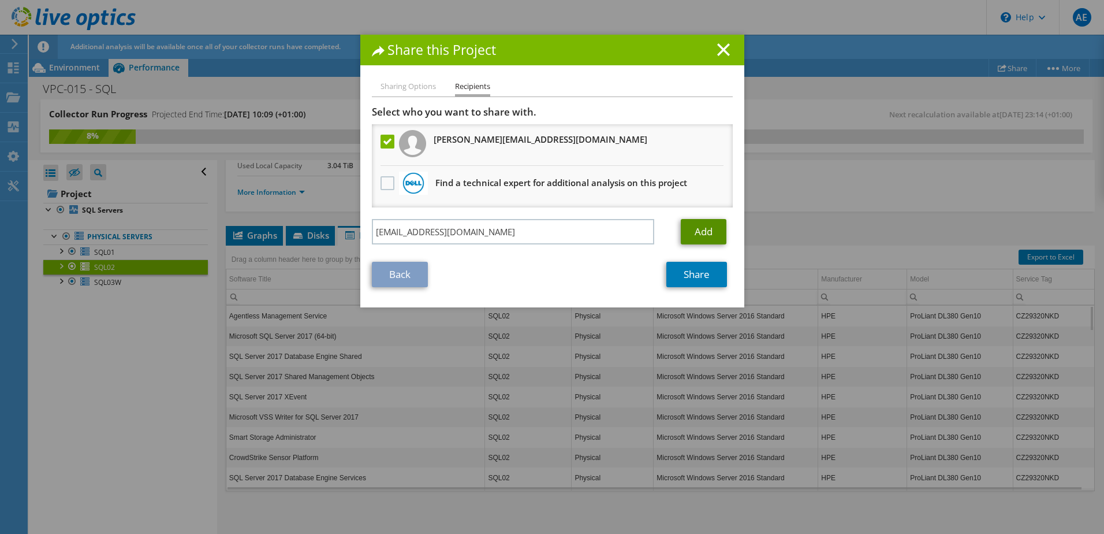
click at [696, 232] on link "Add" at bounding box center [704, 231] width 46 height 25
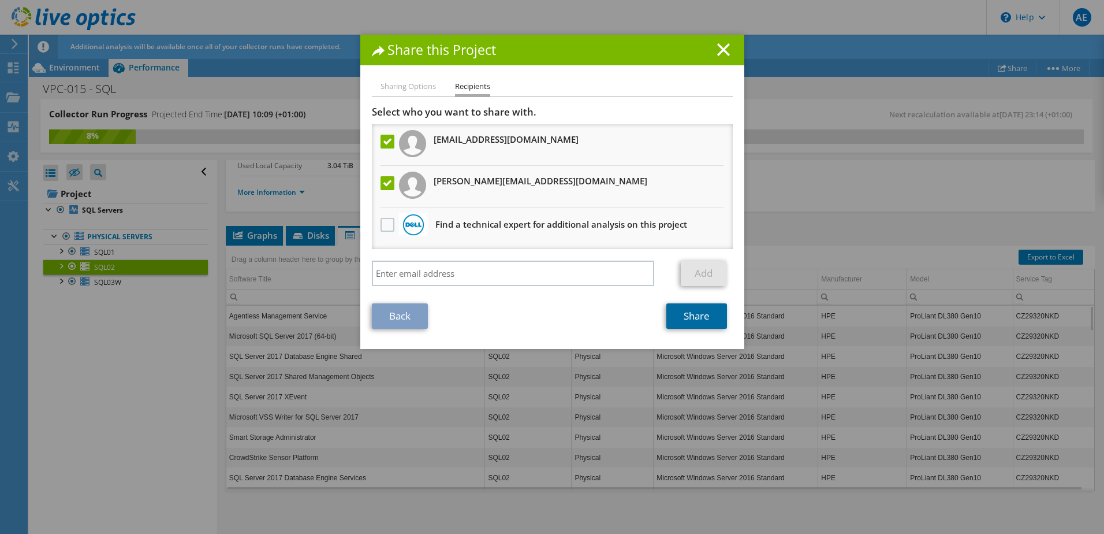
click at [707, 314] on link "Share" at bounding box center [697, 315] width 61 height 25
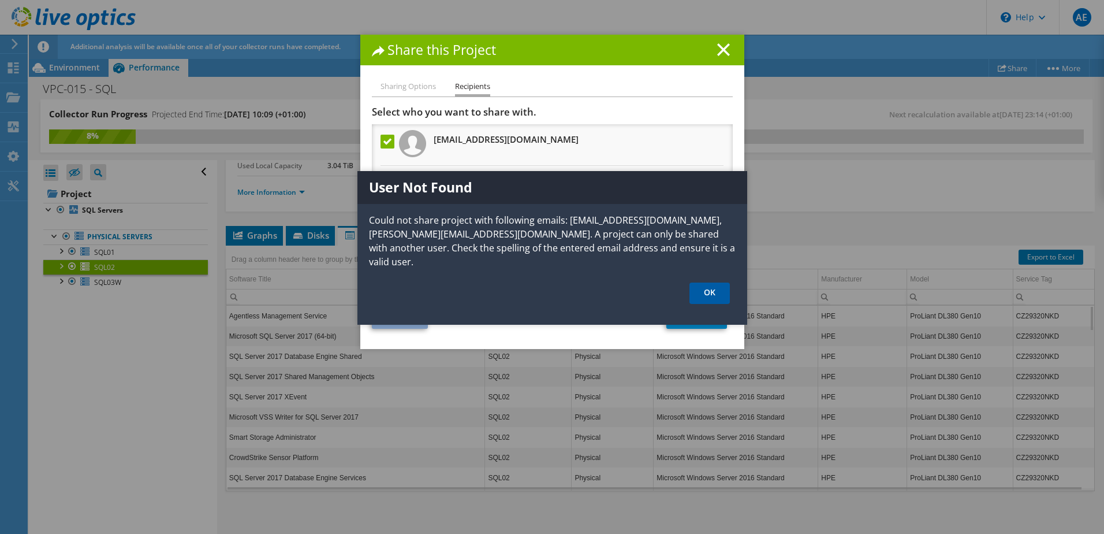
click at [711, 292] on link "OK" at bounding box center [710, 292] width 40 height 21
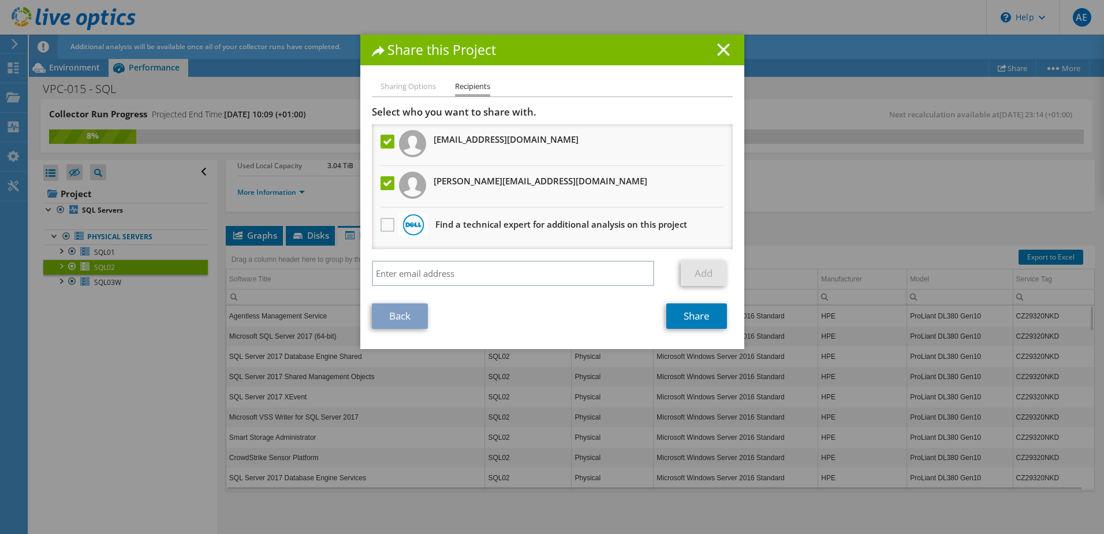
click at [719, 49] on line at bounding box center [724, 50] width 12 height 12
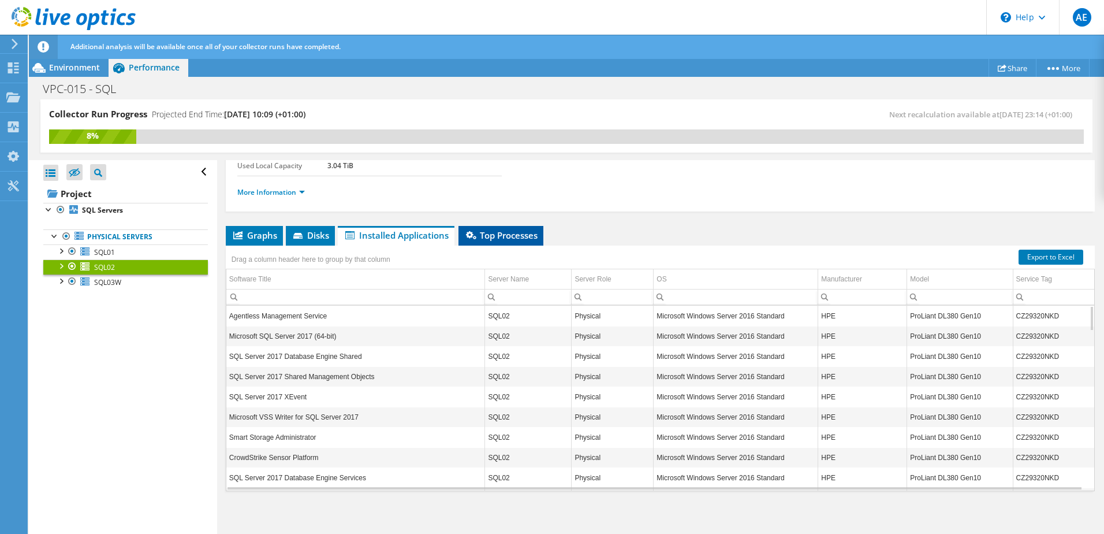
click at [495, 232] on span "Top Processes" at bounding box center [500, 235] width 73 height 12
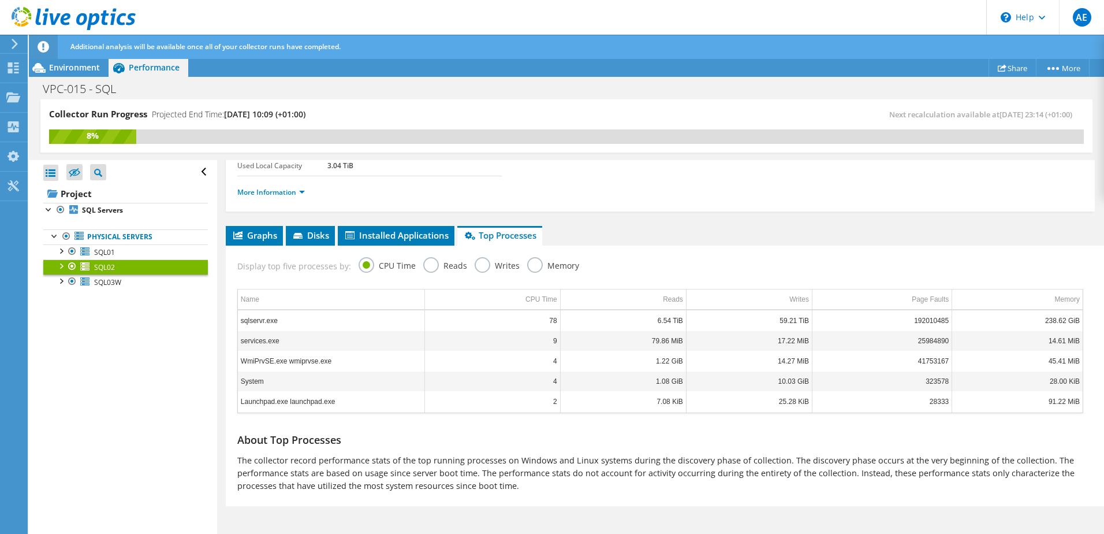
click at [527, 263] on label "Memory" at bounding box center [553, 264] width 52 height 14
click at [0, 0] on input "Memory" at bounding box center [0, 0] width 0 height 0
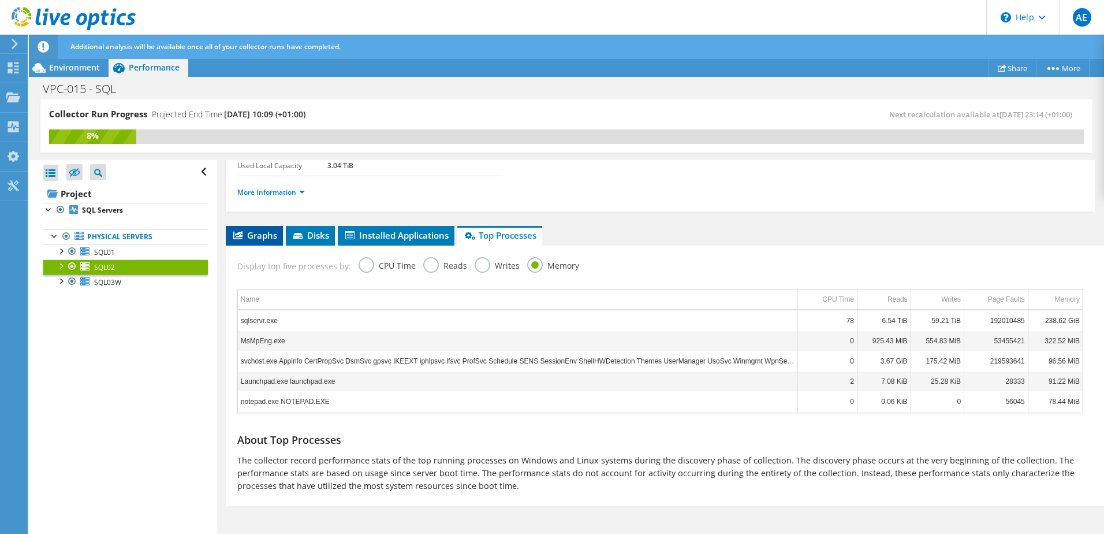
click at [247, 235] on span "Graphs" at bounding box center [255, 235] width 46 height 12
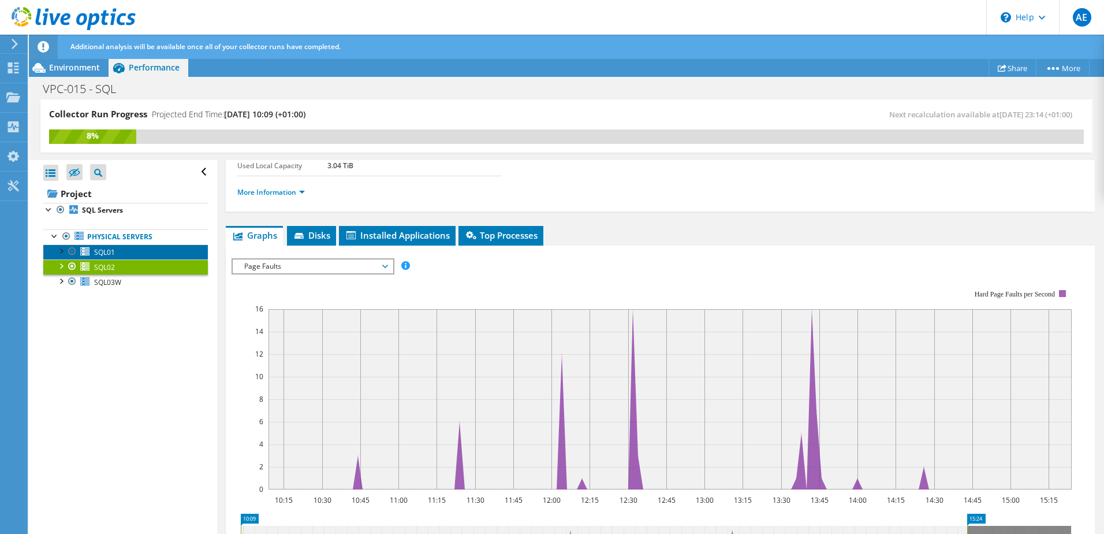
click at [113, 253] on span "SQL01" at bounding box center [104, 252] width 21 height 10
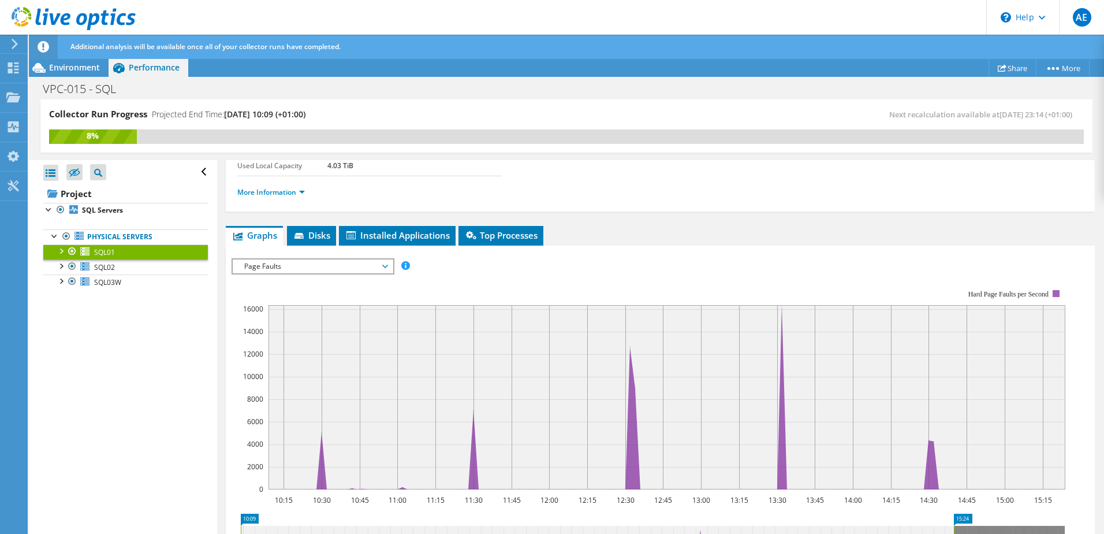
click at [389, 269] on span "Page Faults" at bounding box center [313, 266] width 160 height 14
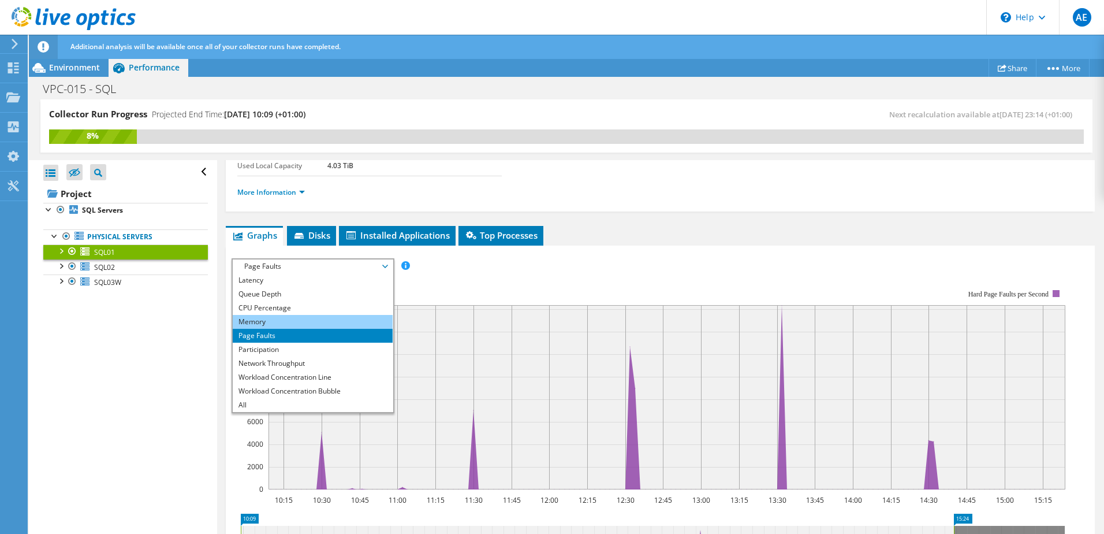
click at [337, 325] on li "Memory" at bounding box center [313, 322] width 160 height 14
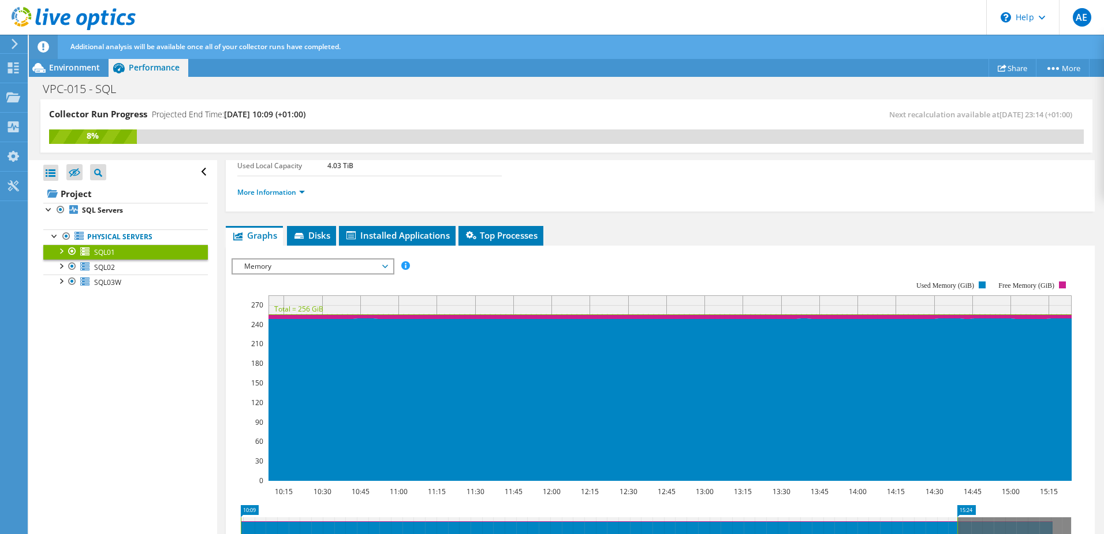
click at [385, 269] on span "Memory" at bounding box center [313, 266] width 148 height 14
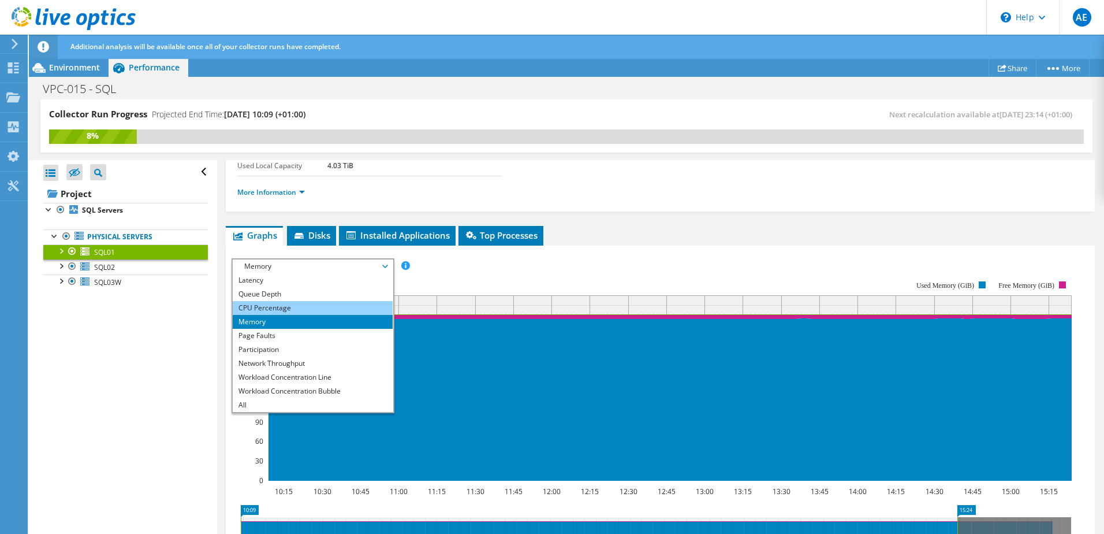
click at [338, 308] on li "CPU Percentage" at bounding box center [313, 308] width 160 height 14
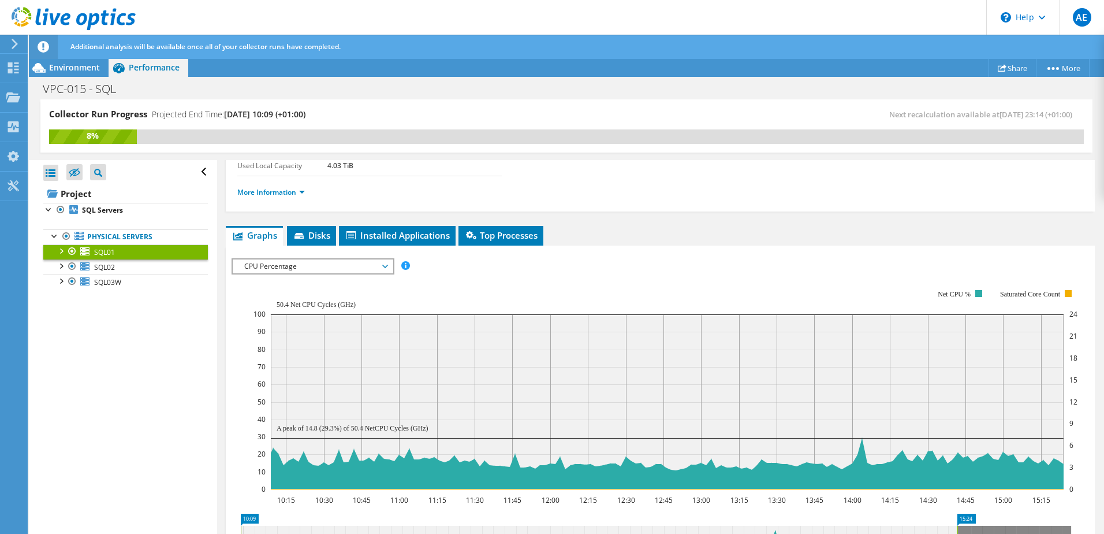
click at [385, 264] on span "CPU Percentage" at bounding box center [313, 266] width 148 height 14
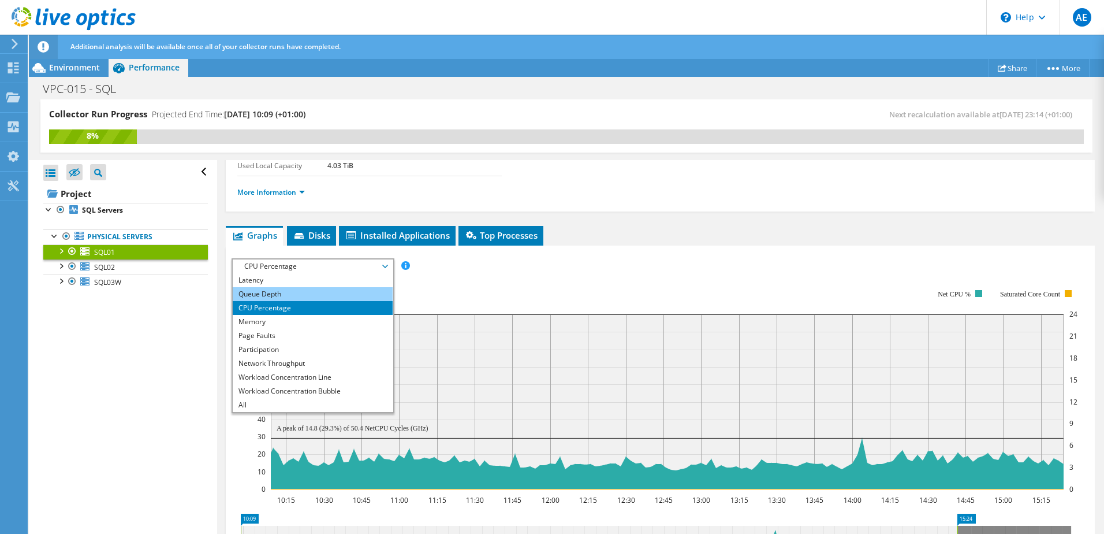
click at [337, 296] on li "Queue Depth" at bounding box center [313, 294] width 160 height 14
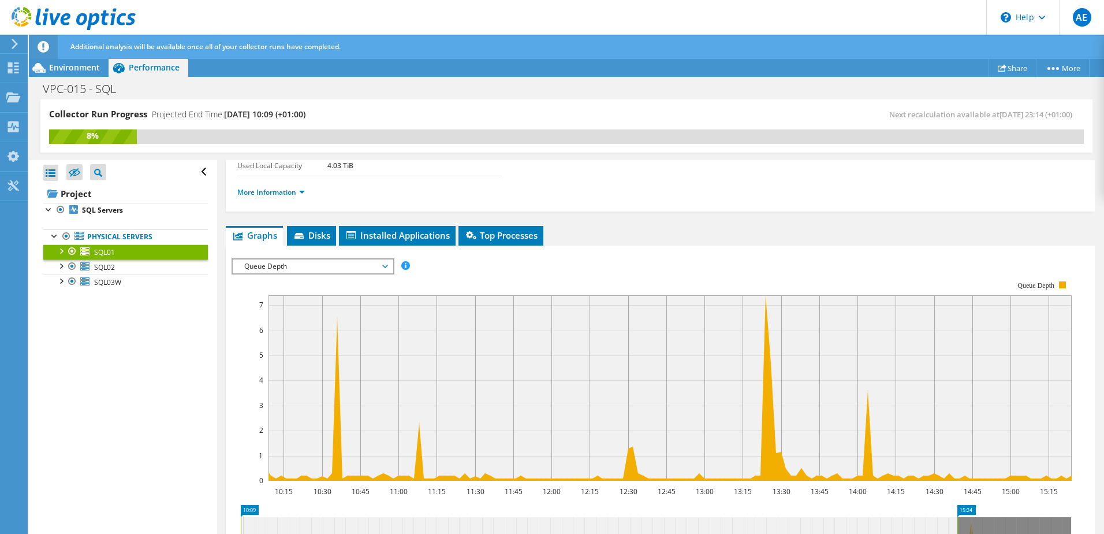
click at [348, 265] on span "Queue Depth" at bounding box center [313, 266] width 148 height 14
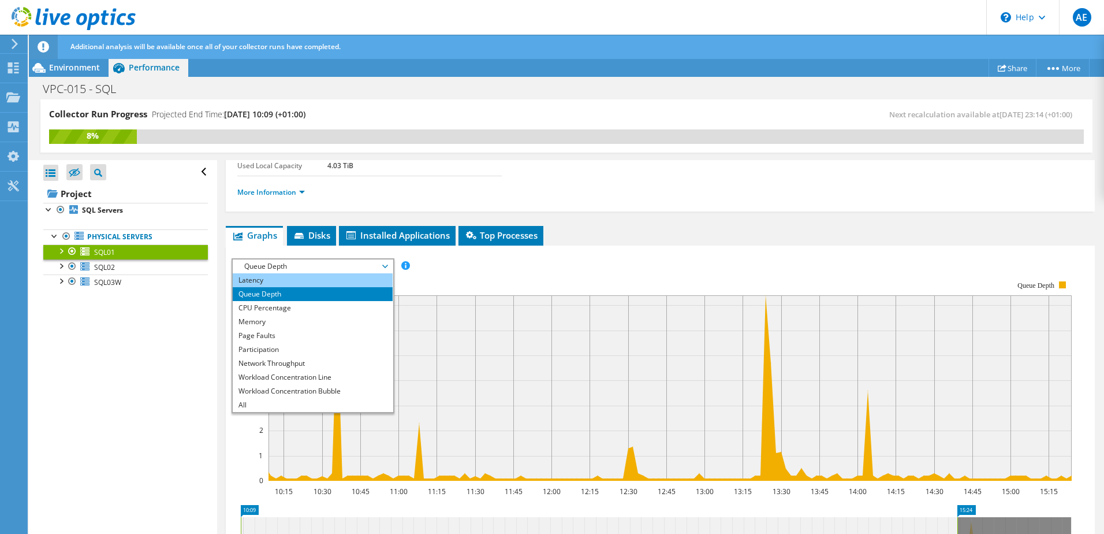
click at [285, 280] on li "Latency" at bounding box center [313, 280] width 160 height 14
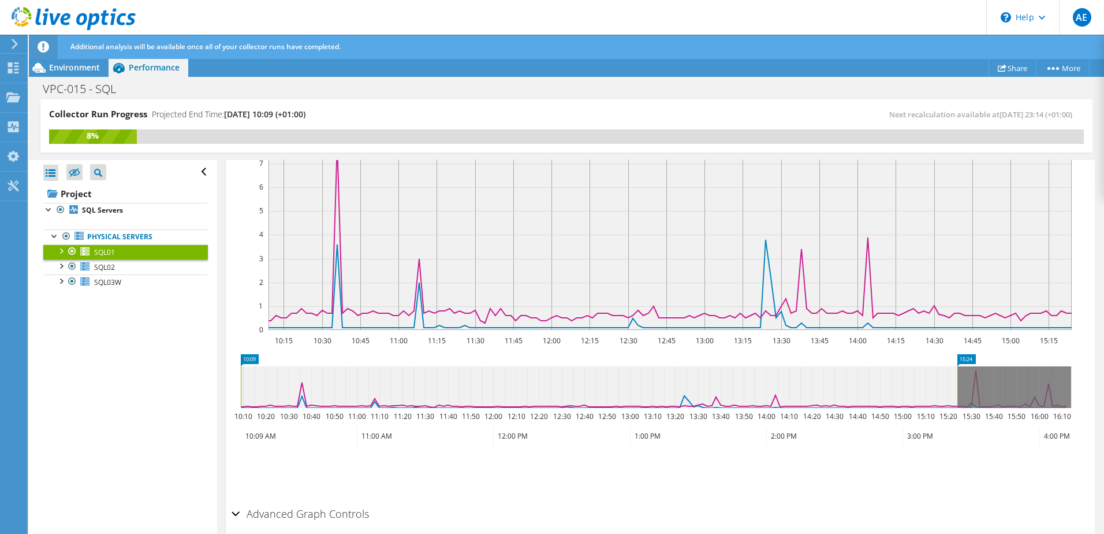
scroll to position [273, 0]
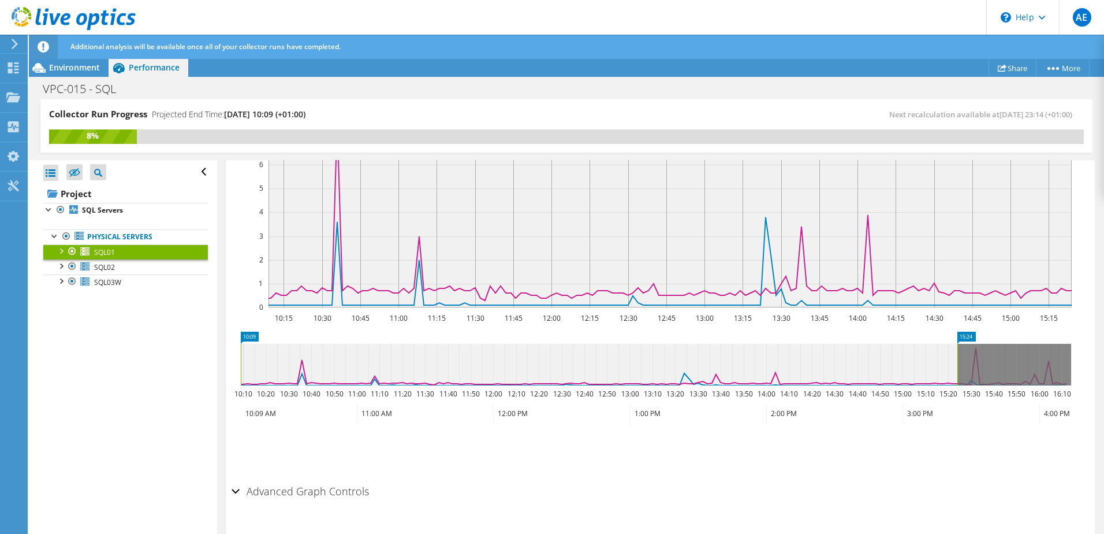
drag, startPoint x: 241, startPoint y: 359, endPoint x: 401, endPoint y: 359, distance: 159.4
click at [243, 359] on rect at bounding box center [241, 365] width 5 height 42
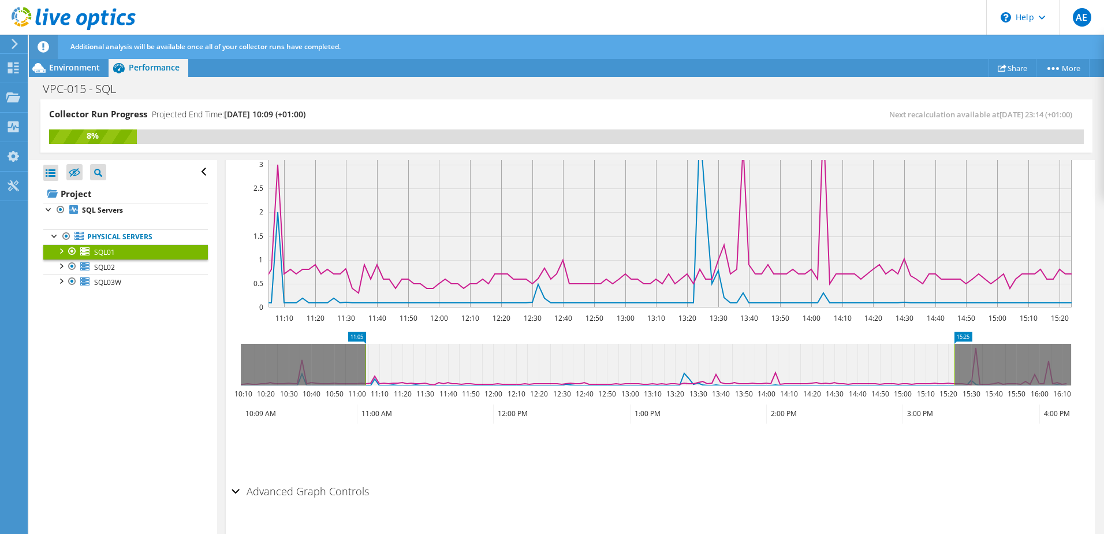
click at [607, 359] on icon at bounding box center [660, 365] width 589 height 42
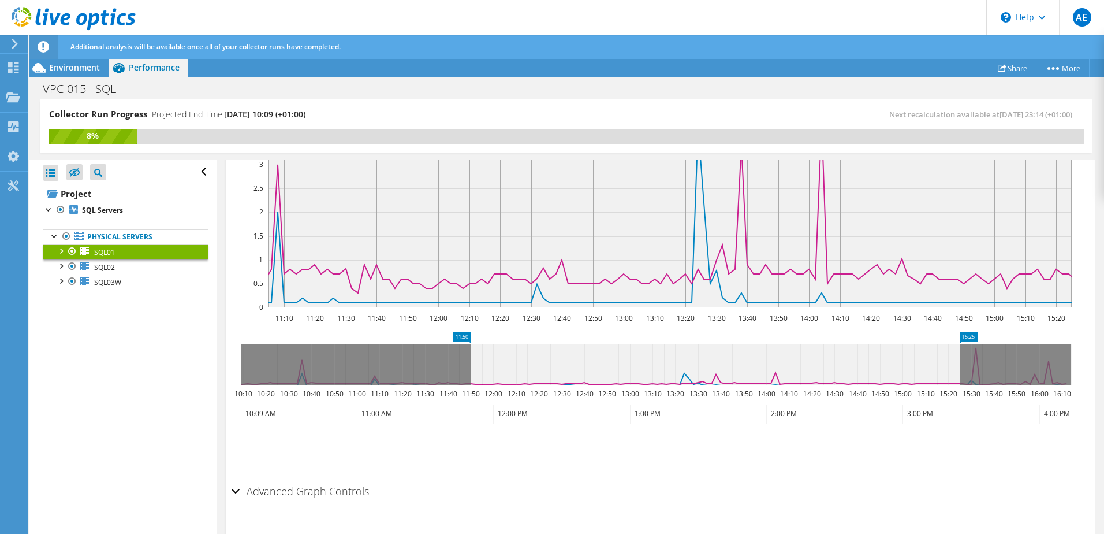
drag, startPoint x: 369, startPoint y: 370, endPoint x: 471, endPoint y: 366, distance: 102.3
click at [471, 366] on rect at bounding box center [470, 365] width 5 height 42
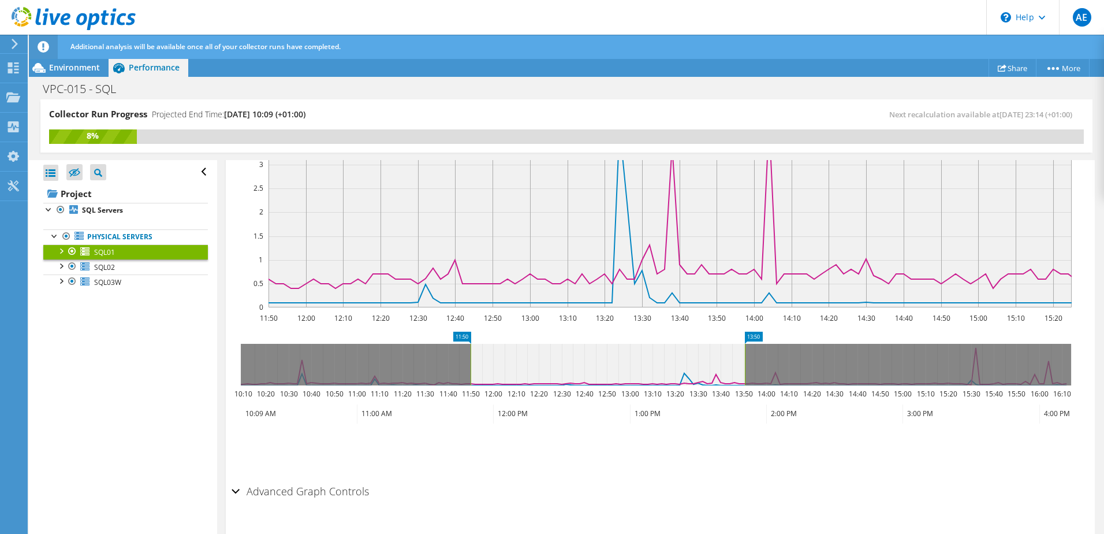
drag, startPoint x: 961, startPoint y: 367, endPoint x: 746, endPoint y: 365, distance: 214.9
click at [746, 365] on rect at bounding box center [745, 365] width 5 height 42
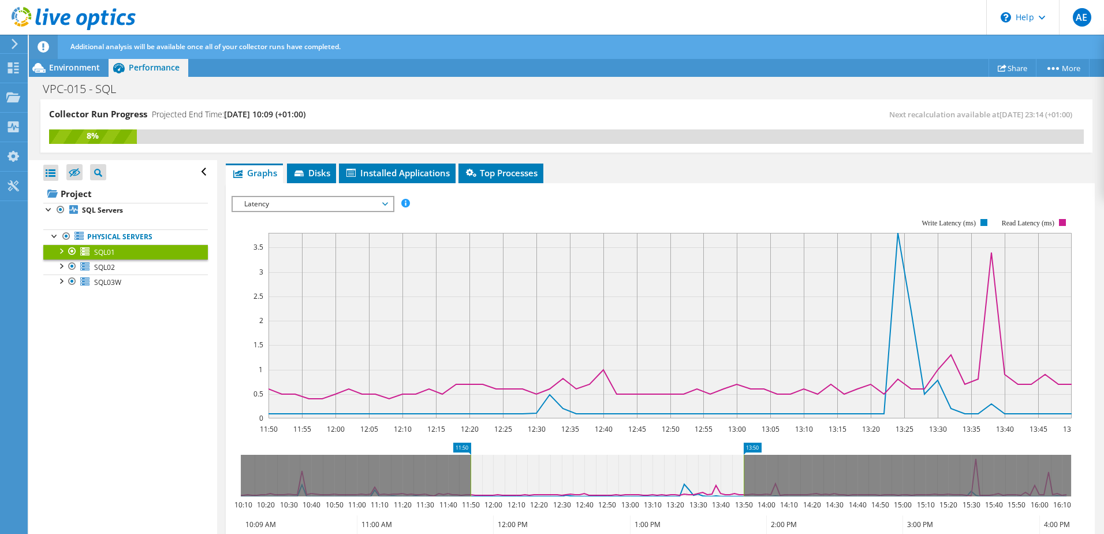
scroll to position [157, 0]
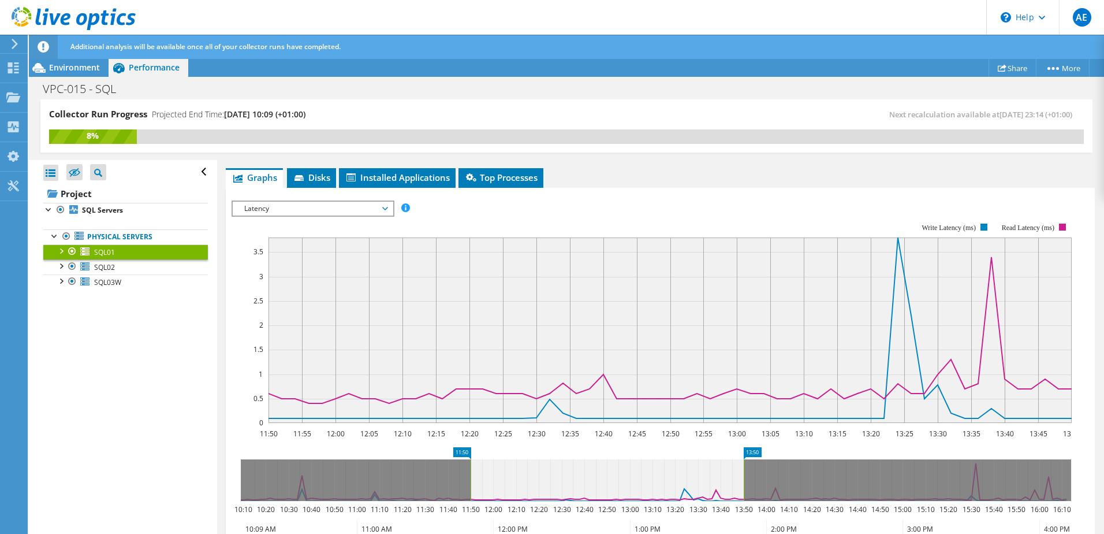
click at [587, 158] on div "Collector Run Progress Projected End Time: 10/11/2025, 10:09 (+01:00) Next reca…" at bounding box center [567, 131] width 1076 height 65
click at [368, 204] on span "Latency" at bounding box center [313, 209] width 148 height 14
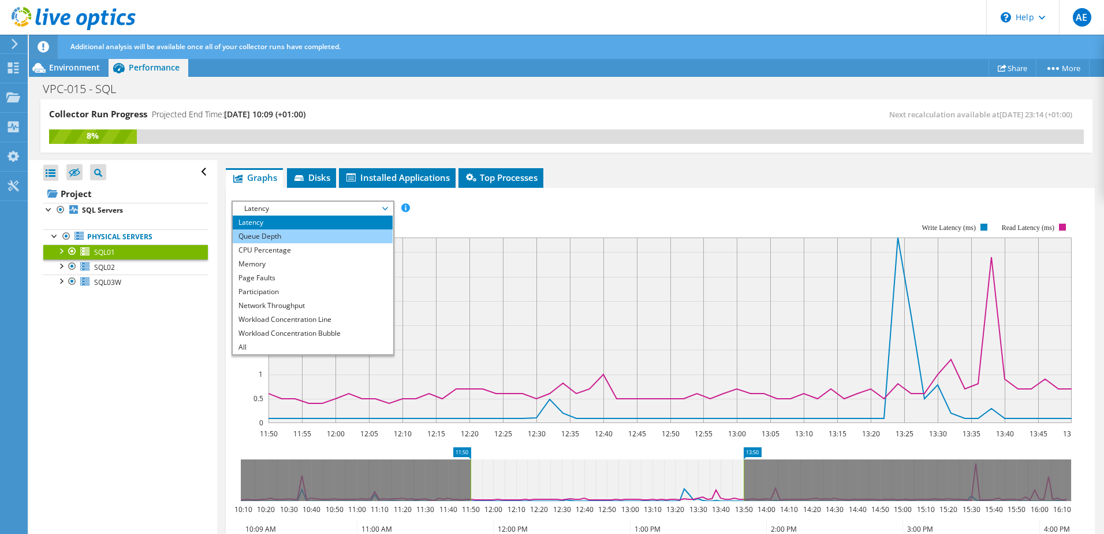
click at [303, 231] on li "Queue Depth" at bounding box center [313, 236] width 160 height 14
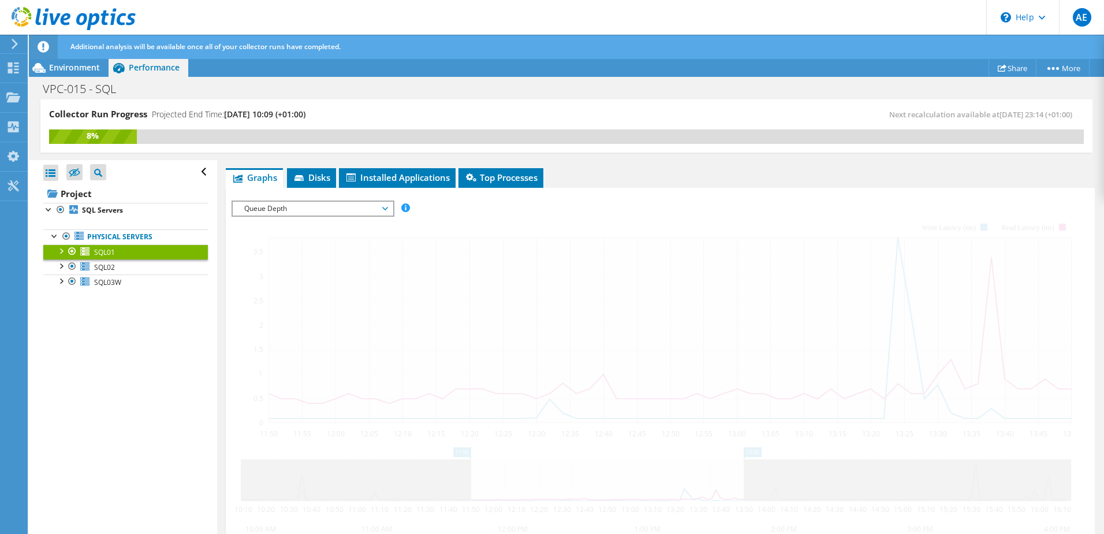
click at [326, 214] on span "Queue Depth" at bounding box center [313, 209] width 148 height 14
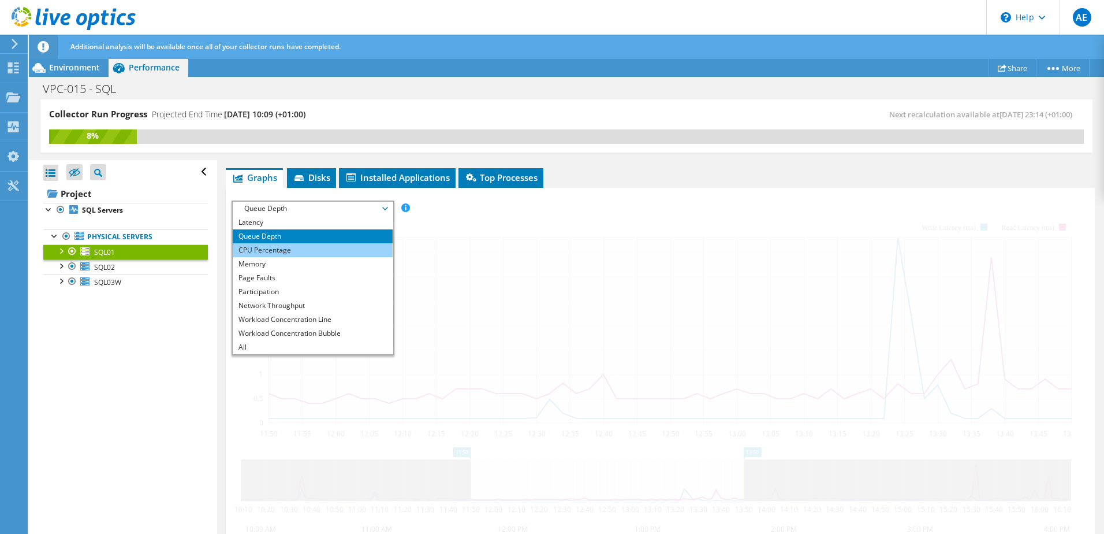
click at [287, 251] on li "CPU Percentage" at bounding box center [313, 250] width 160 height 14
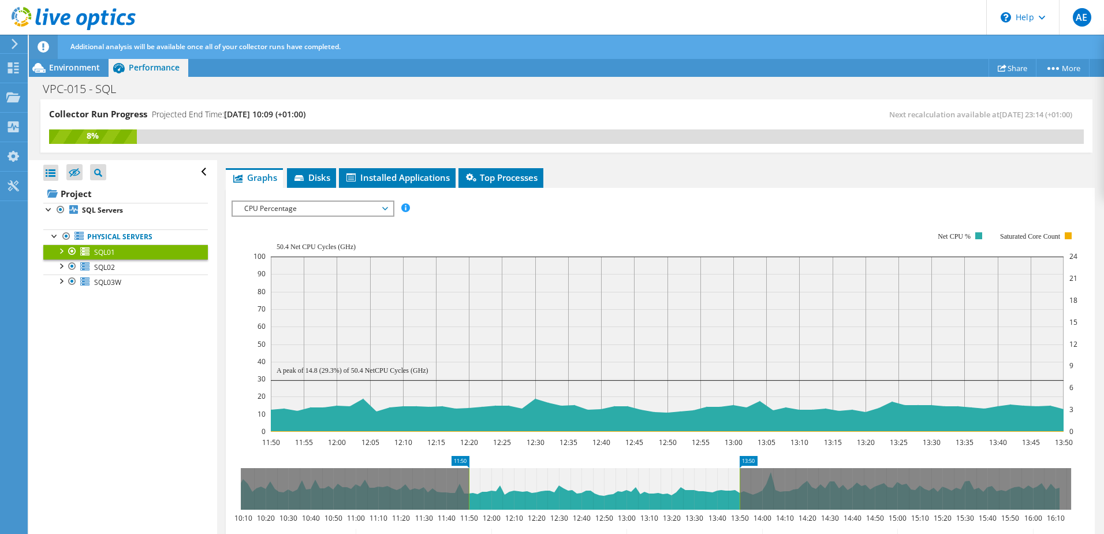
click at [367, 213] on span "CPU Percentage" at bounding box center [313, 209] width 148 height 14
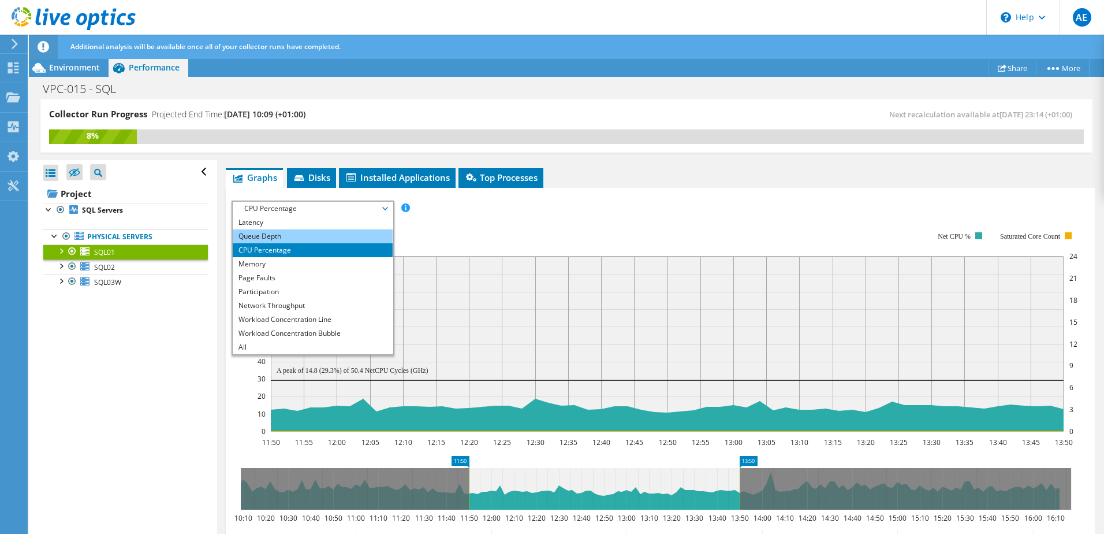
click at [308, 230] on li "Queue Depth" at bounding box center [313, 236] width 160 height 14
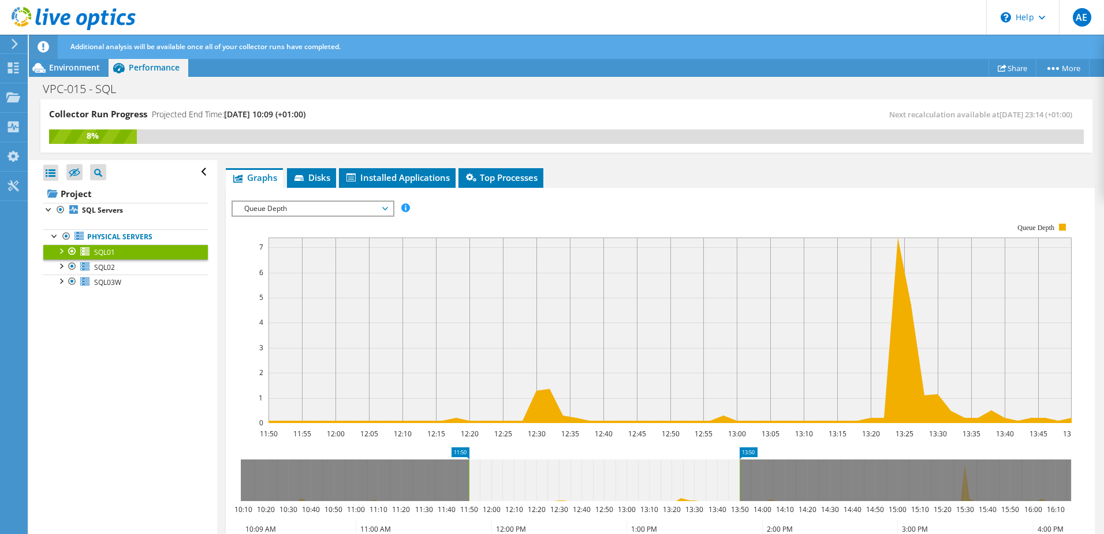
click at [356, 207] on span "Queue Depth" at bounding box center [313, 209] width 148 height 14
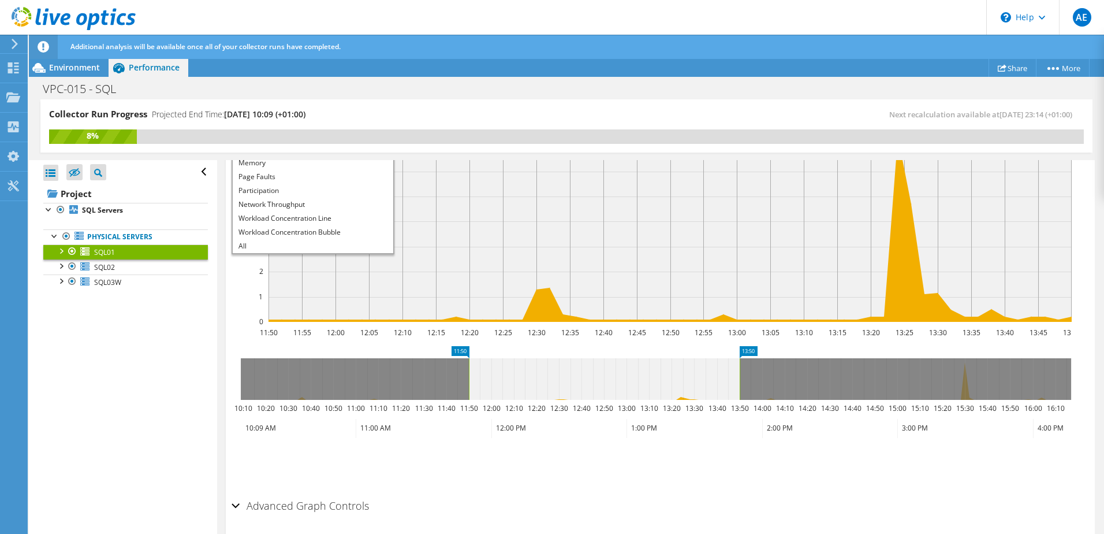
scroll to position [239, 0]
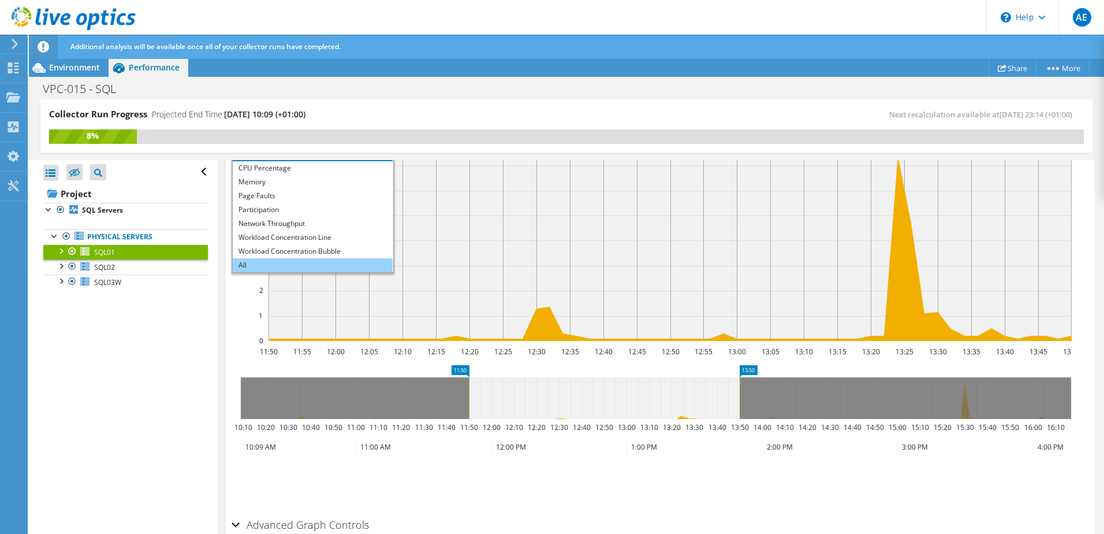
click at [269, 269] on li "All" at bounding box center [313, 265] width 160 height 14
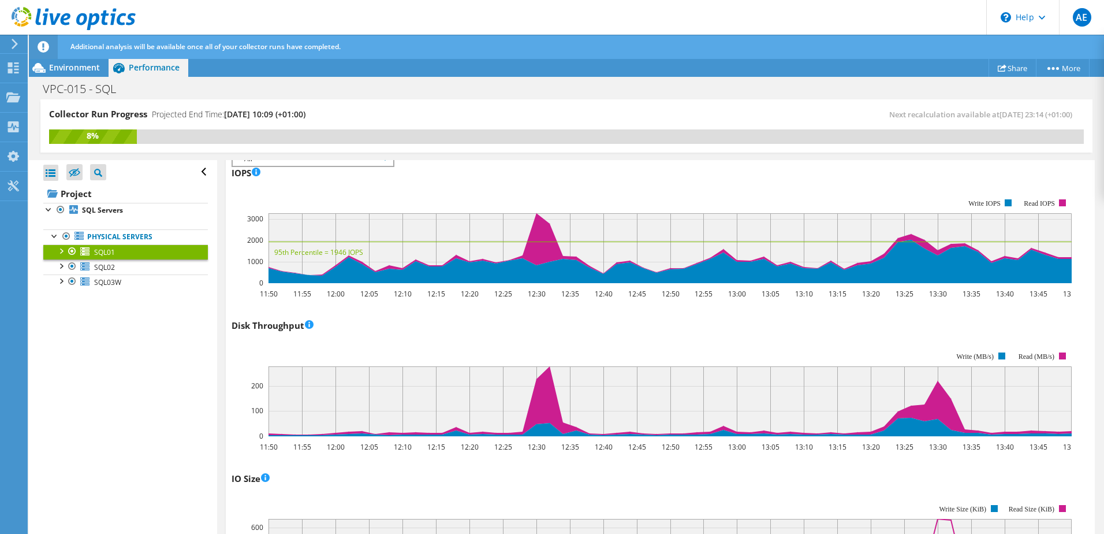
scroll to position [124, 0]
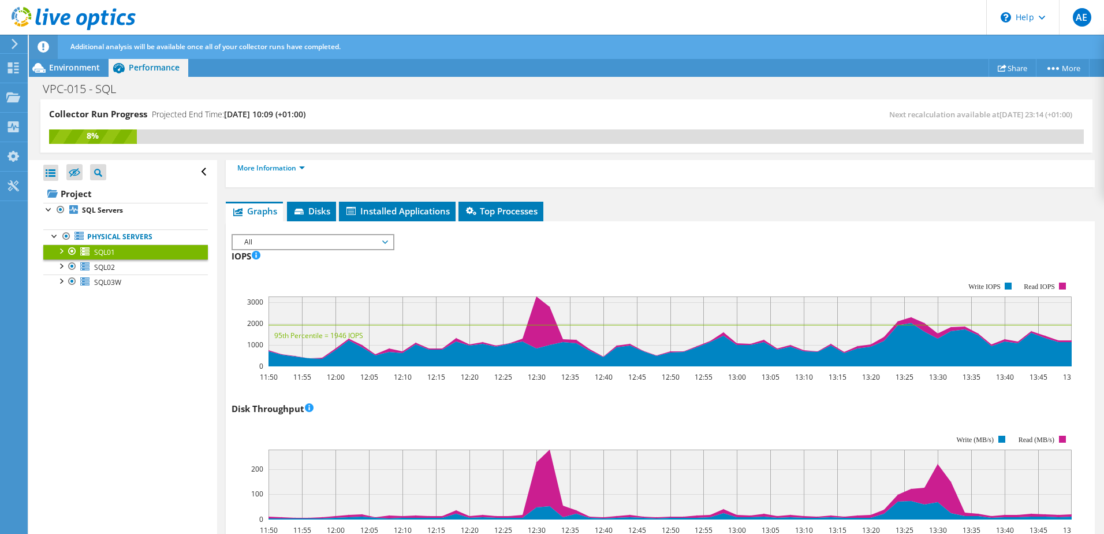
click at [363, 241] on span "All" at bounding box center [313, 242] width 148 height 14
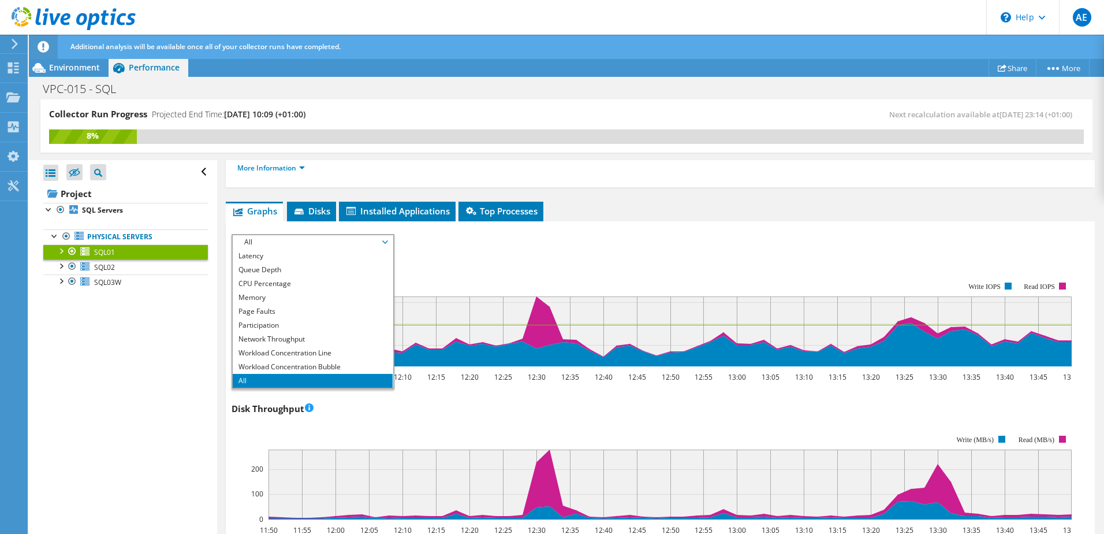
click at [542, 243] on div "IOPS Disk Throughput IO Size Latency Queue Depth CPU Percentage Memory Page Fau…" at bounding box center [661, 240] width 858 height 13
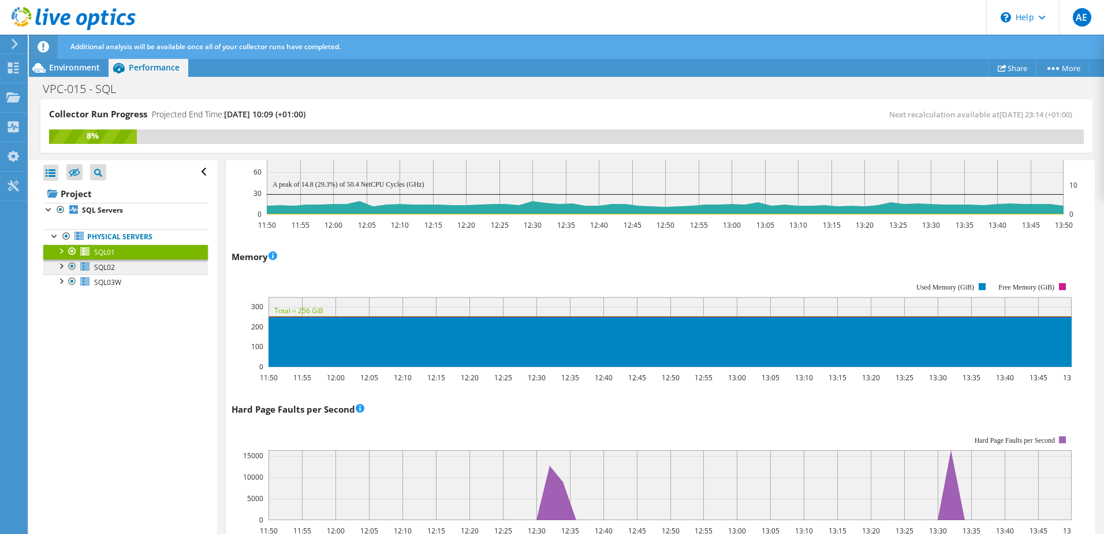
scroll to position [990, 0]
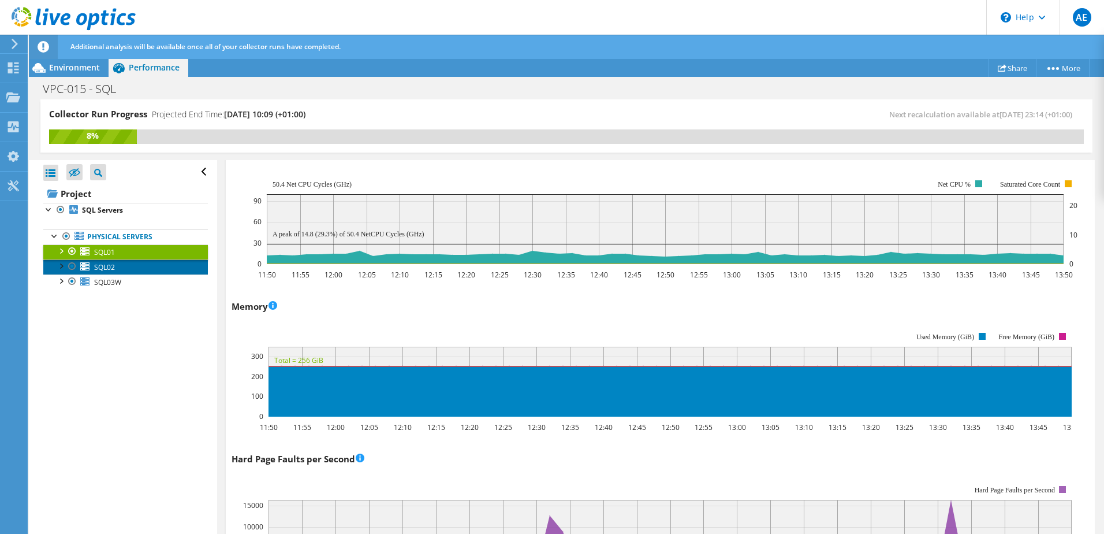
click at [98, 269] on span "SQL02" at bounding box center [104, 267] width 21 height 10
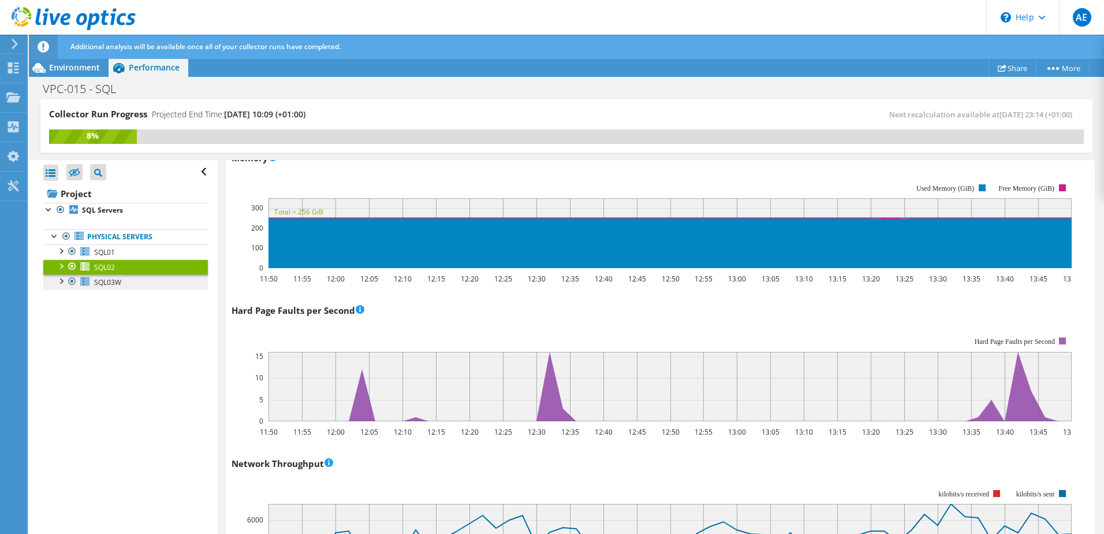
scroll to position [1048, 0]
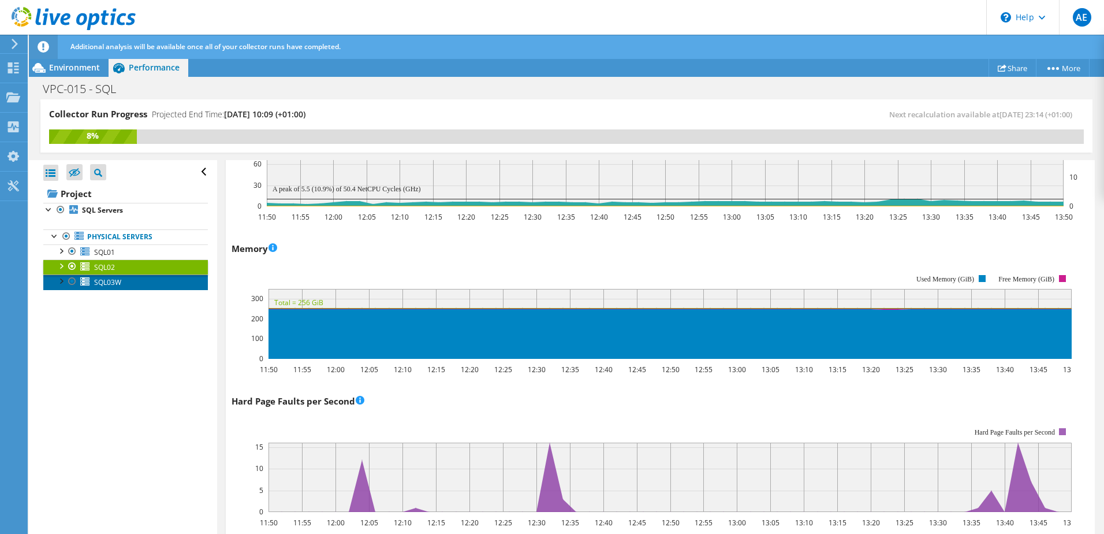
click at [117, 284] on span "SQL03W" at bounding box center [107, 282] width 27 height 10
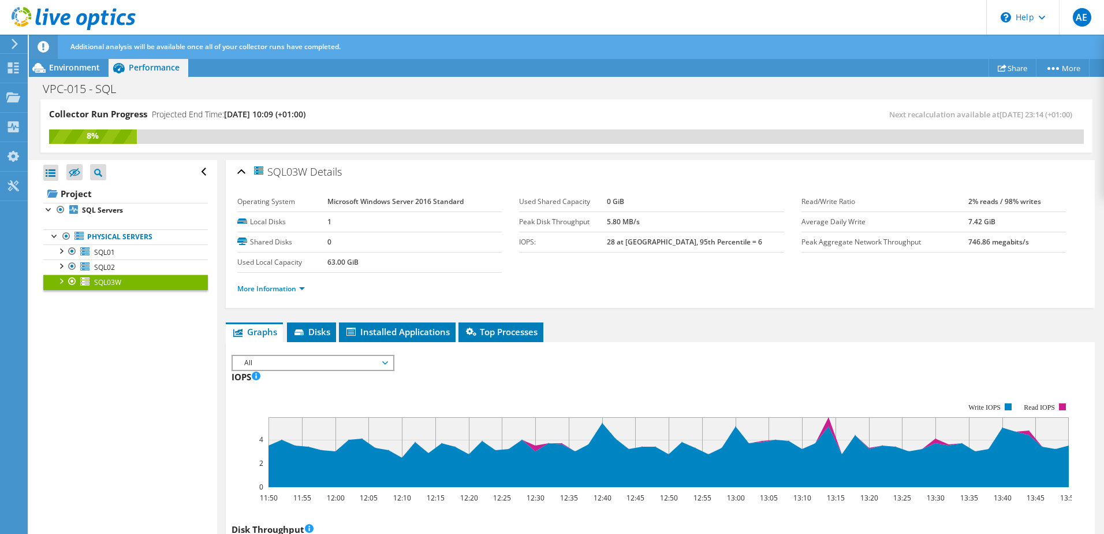
scroll to position [0, 0]
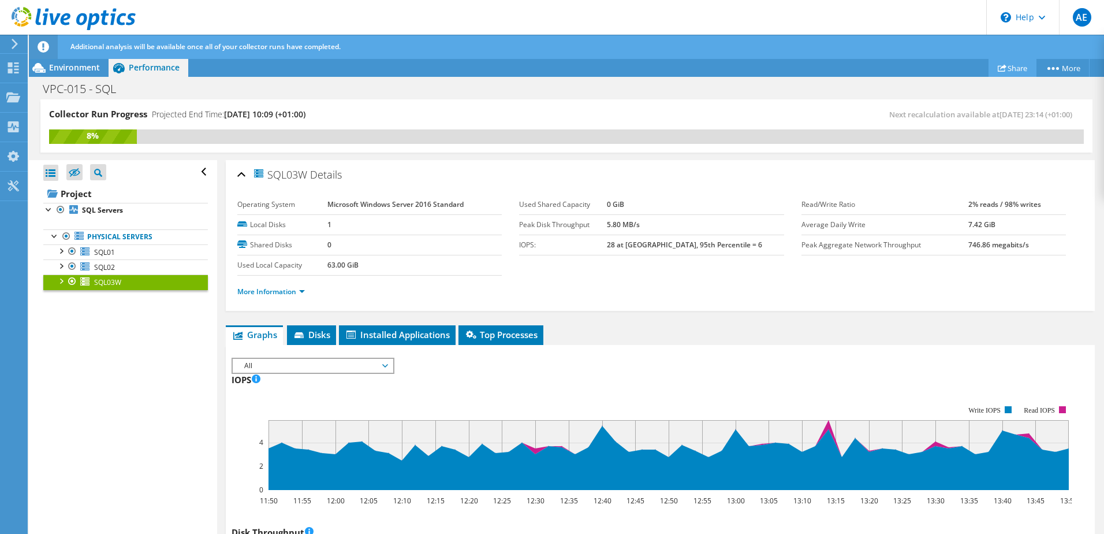
click at [1016, 61] on link "Share" at bounding box center [1013, 68] width 48 height 18
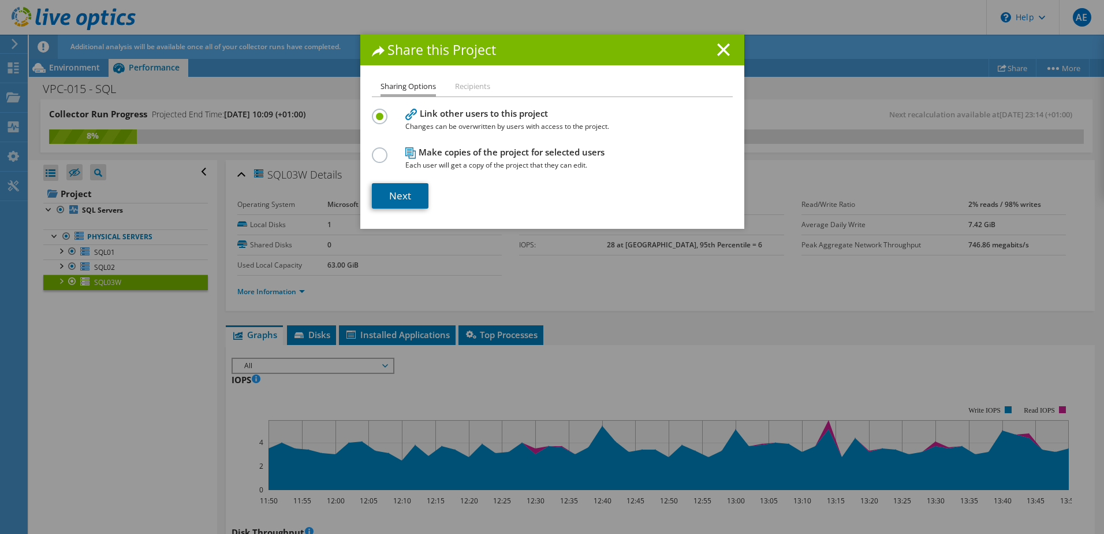
click at [388, 191] on link "Next" at bounding box center [400, 195] width 57 height 25
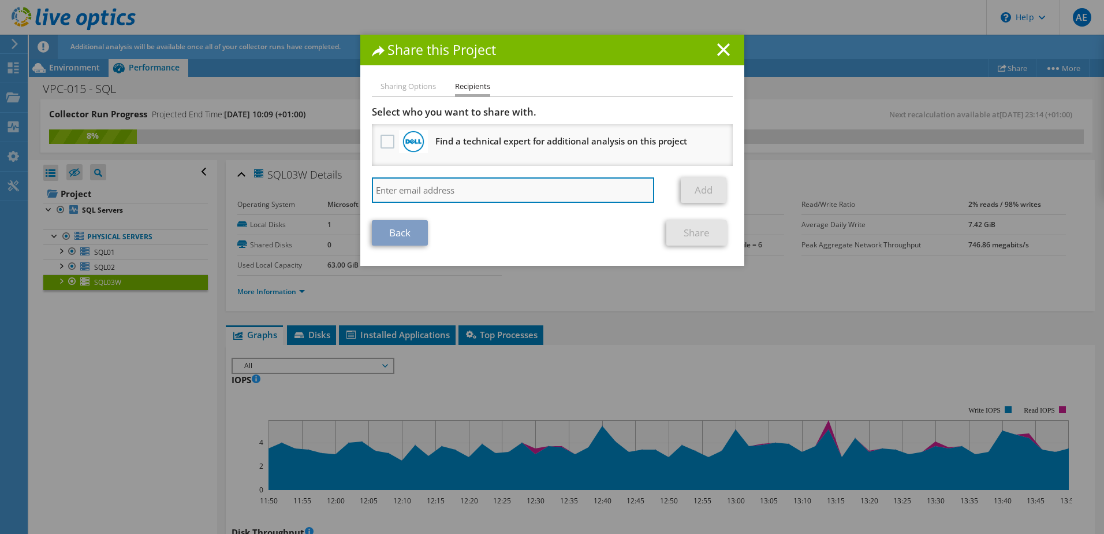
click at [401, 195] on input "search" at bounding box center [513, 189] width 283 height 25
type input "gareth.wilson@theharriergroup.com"
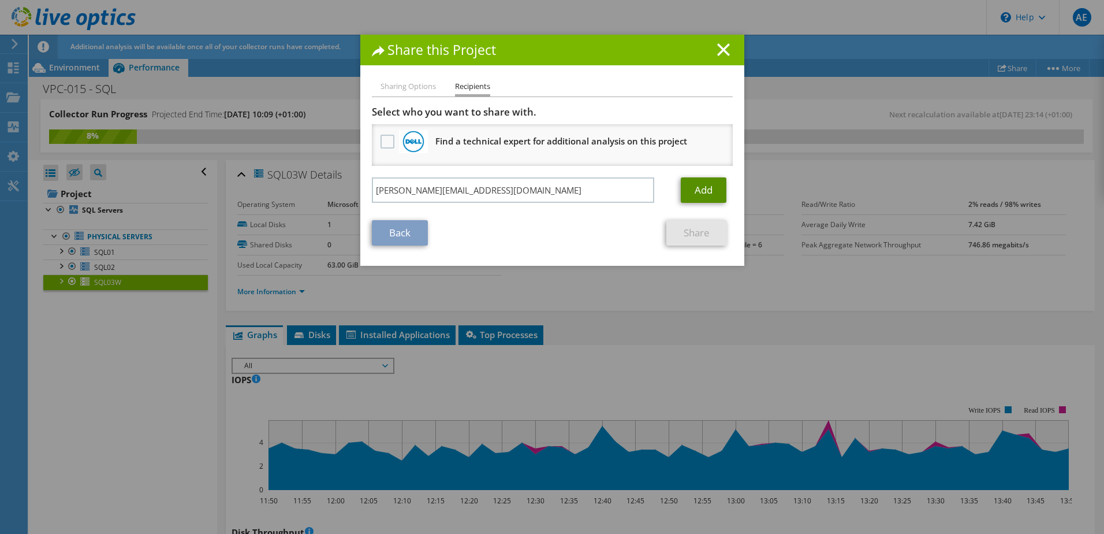
click at [702, 187] on link "Add" at bounding box center [704, 189] width 46 height 25
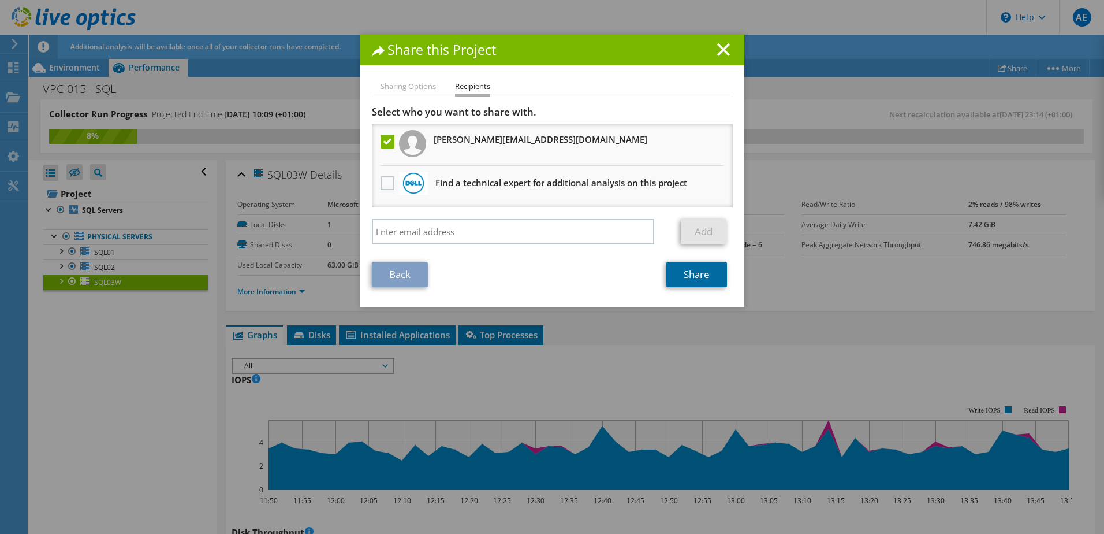
click at [684, 276] on link "Share" at bounding box center [697, 274] width 61 height 25
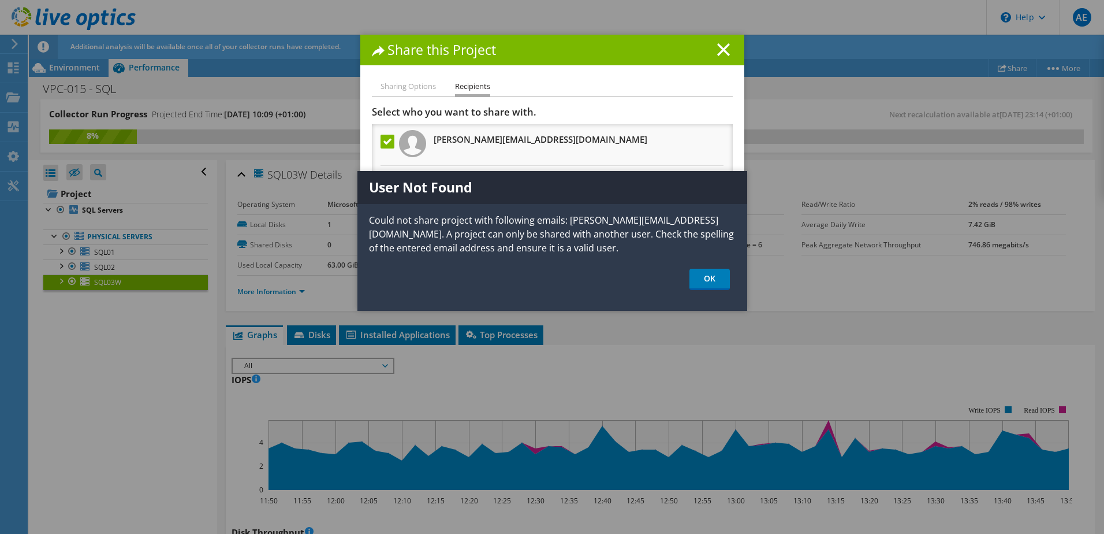
click at [727, 53] on h1 "Share this Project" at bounding box center [552, 49] width 361 height 13
click at [705, 280] on link "OK" at bounding box center [710, 279] width 40 height 21
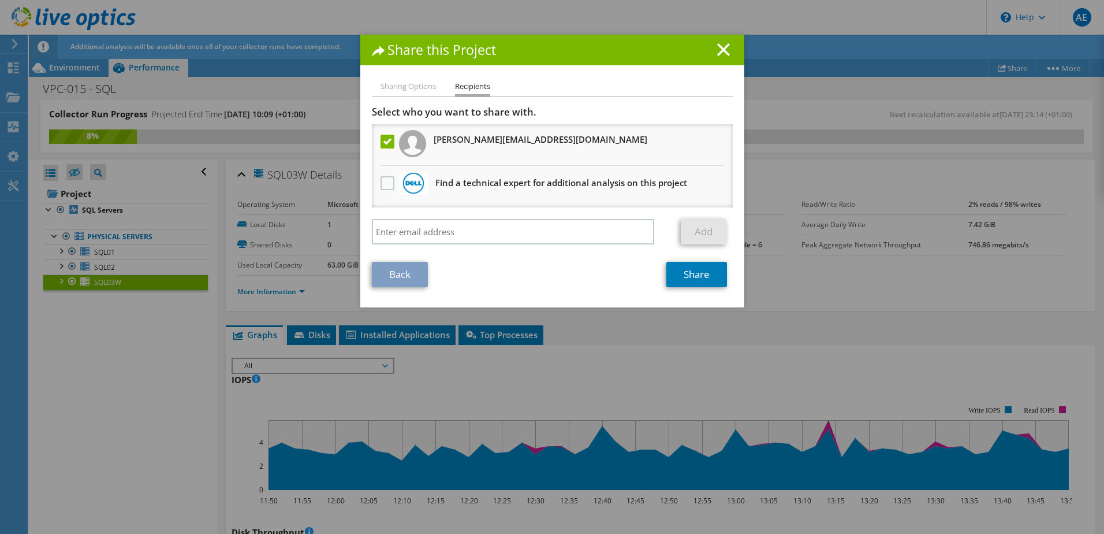
click at [712, 49] on h1 "Share this Project" at bounding box center [552, 49] width 361 height 13
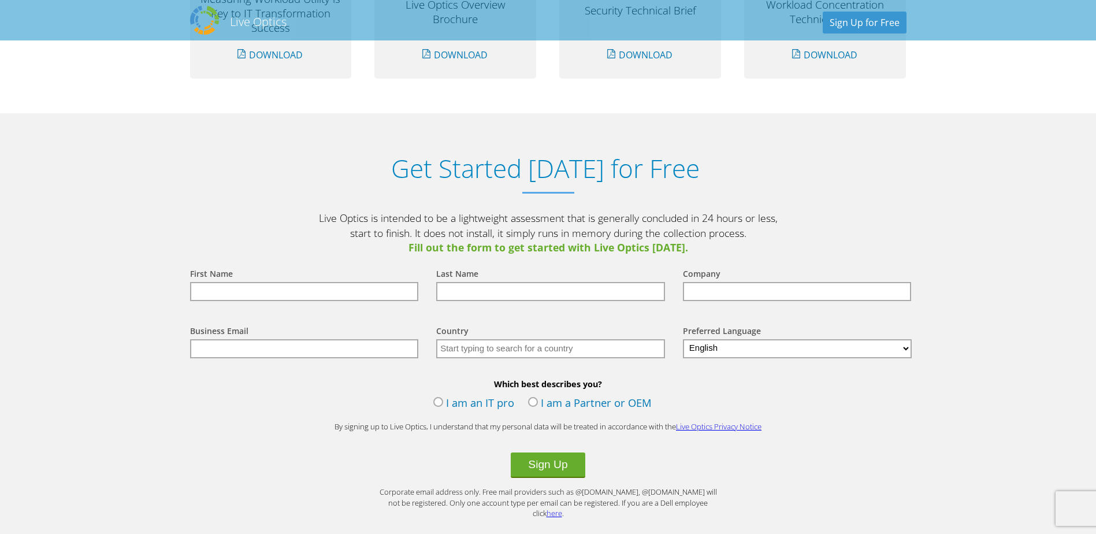
scroll to position [1155, 0]
